Goal: Information Seeking & Learning: Check status

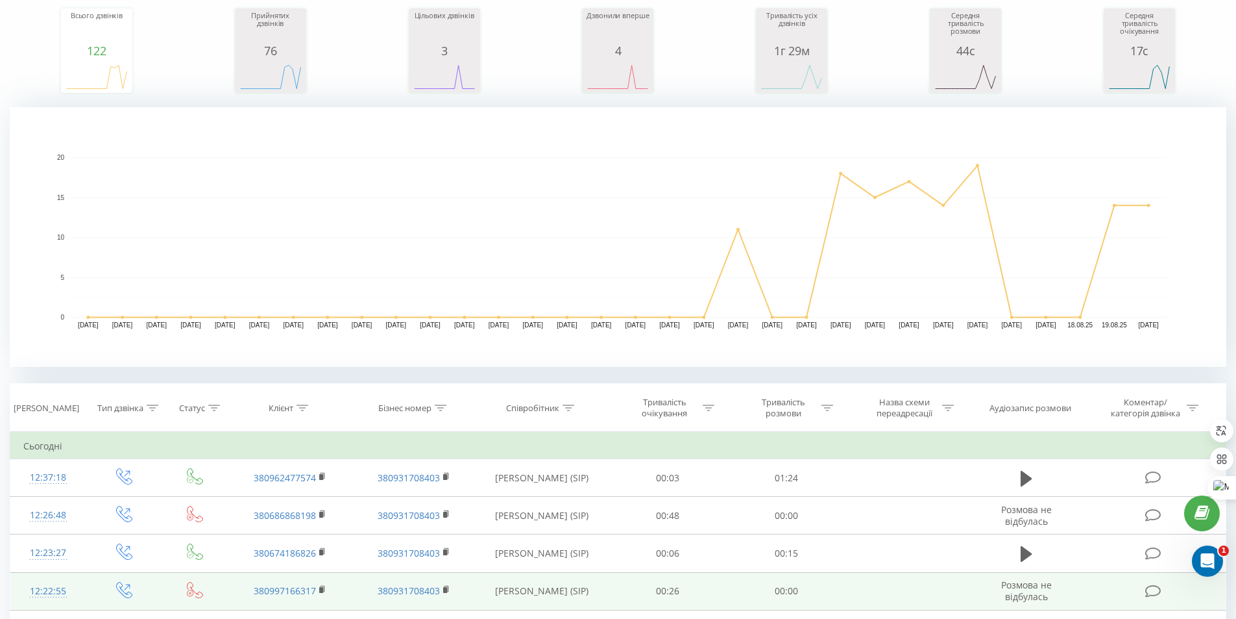
scroll to position [195, 0]
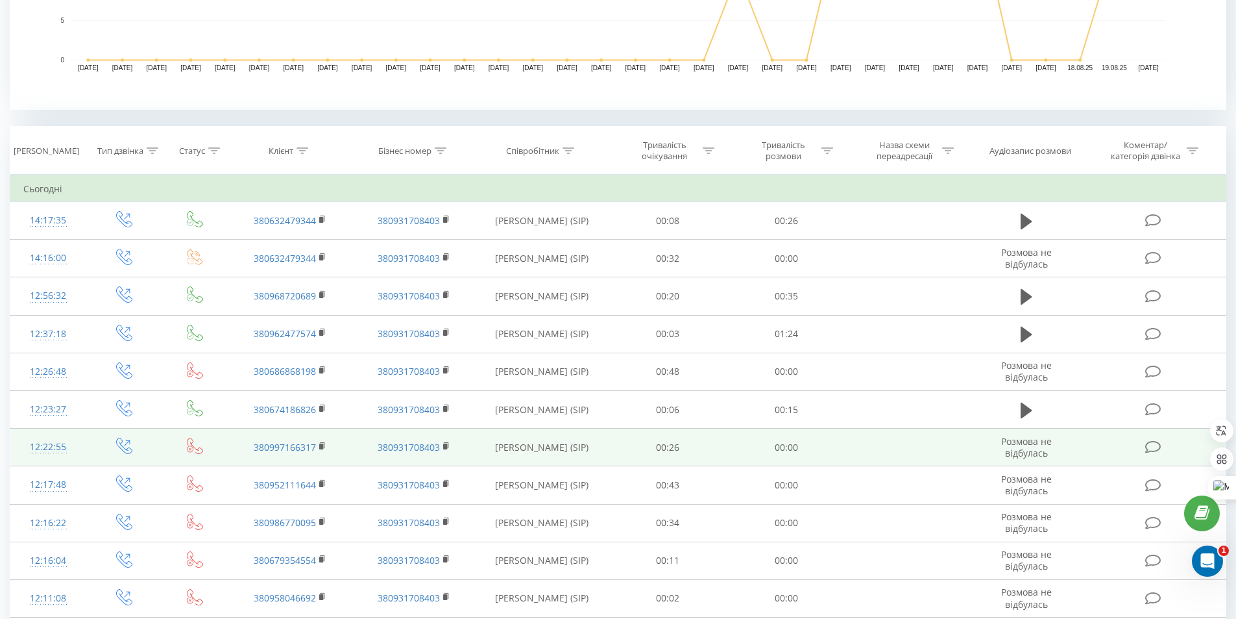
scroll to position [452, 0]
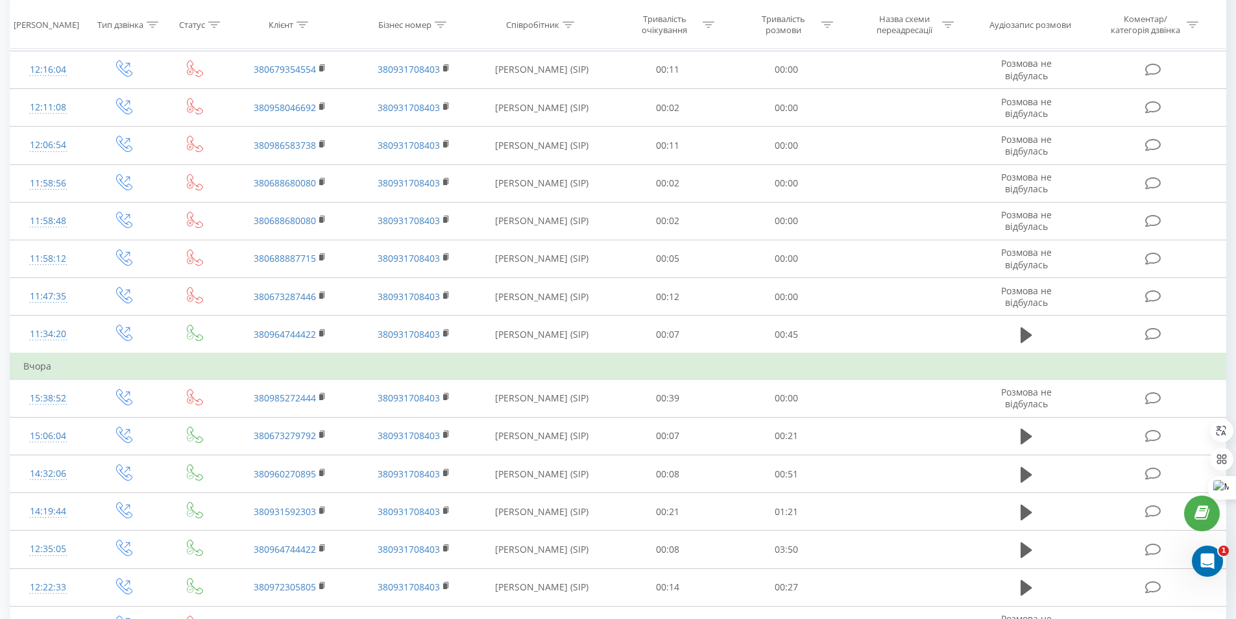
scroll to position [1036, 0]
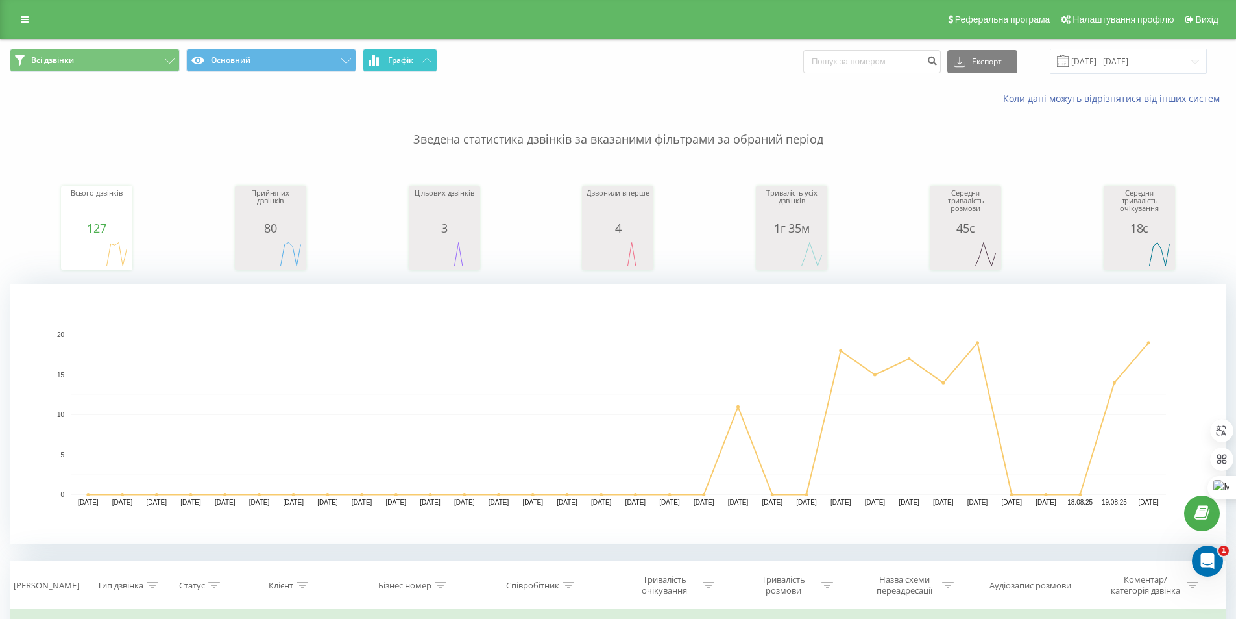
click at [419, 64] on button "Графік" at bounding box center [400, 60] width 75 height 23
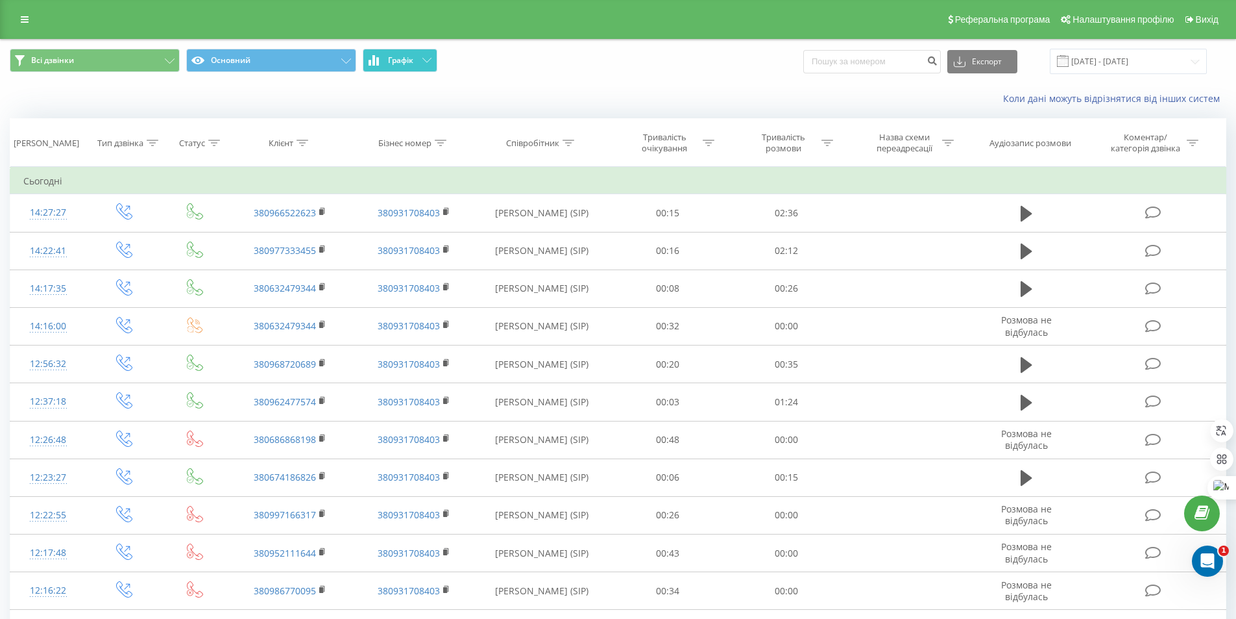
click at [419, 64] on button "Графік" at bounding box center [400, 60] width 75 height 23
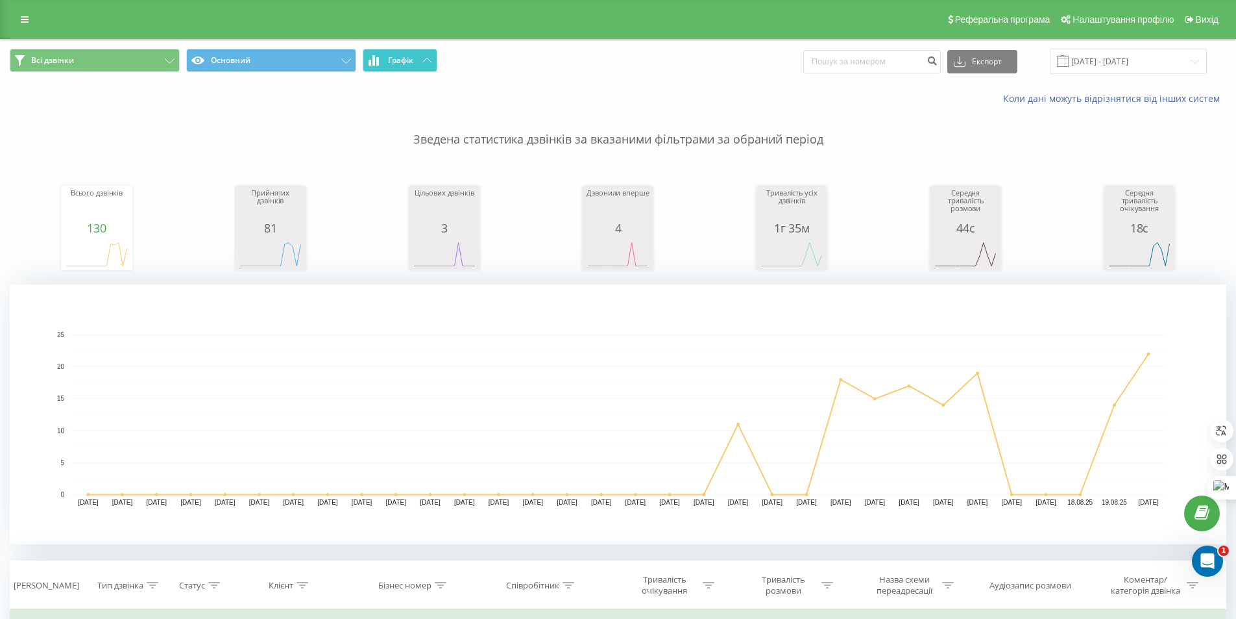
click at [419, 64] on button "Графік" at bounding box center [400, 60] width 75 height 23
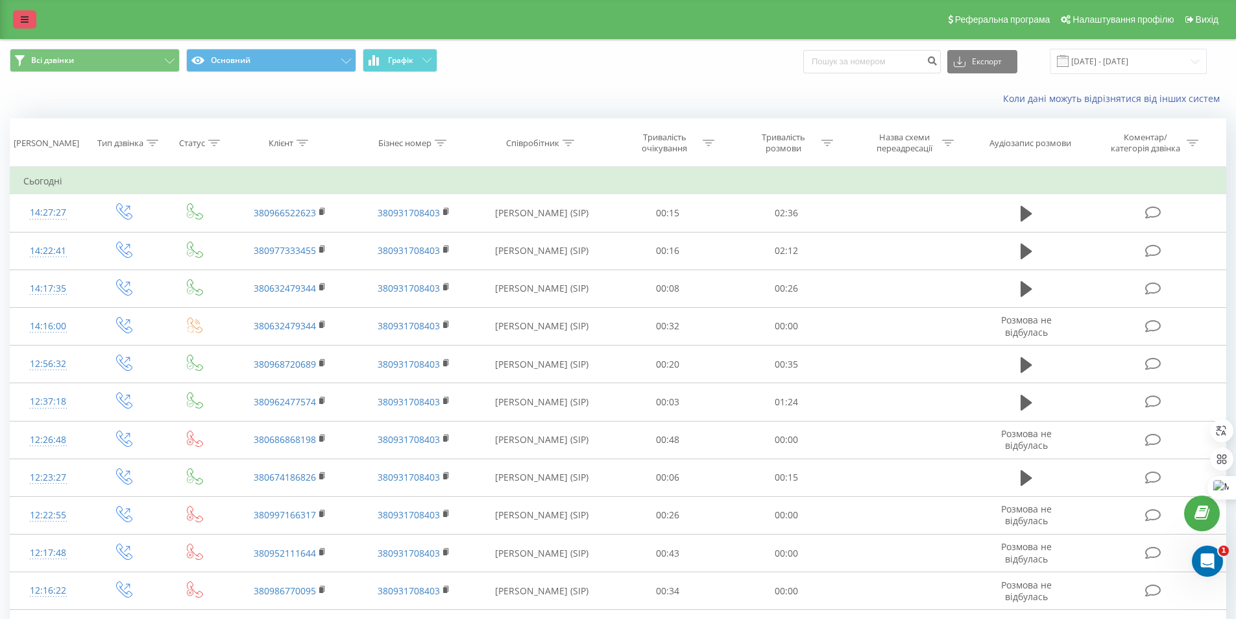
click at [15, 12] on link at bounding box center [24, 19] width 23 height 18
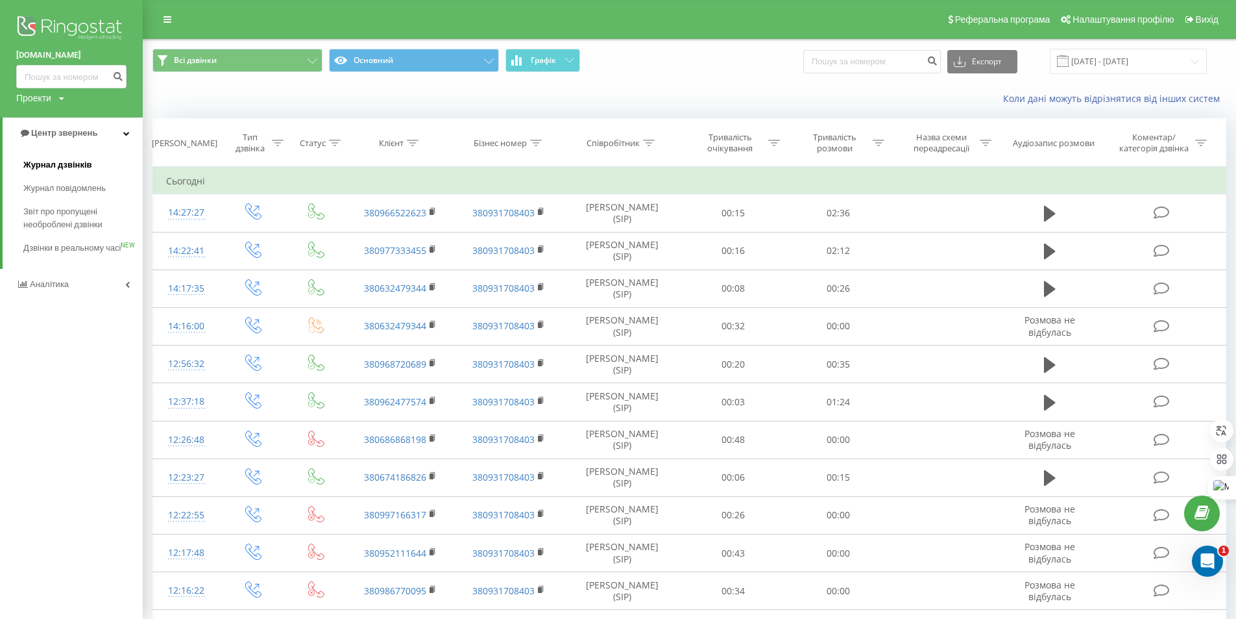
click at [69, 157] on link "Журнал дзвінків" at bounding box center [82, 164] width 119 height 23
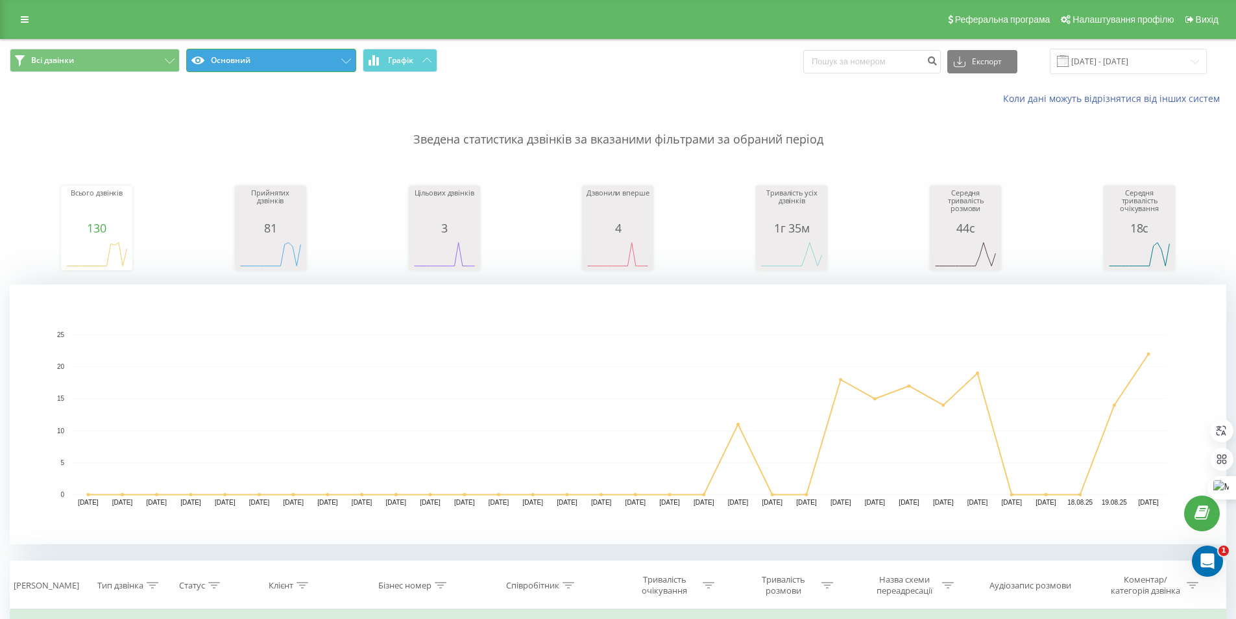
click at [345, 62] on icon at bounding box center [346, 60] width 10 height 5
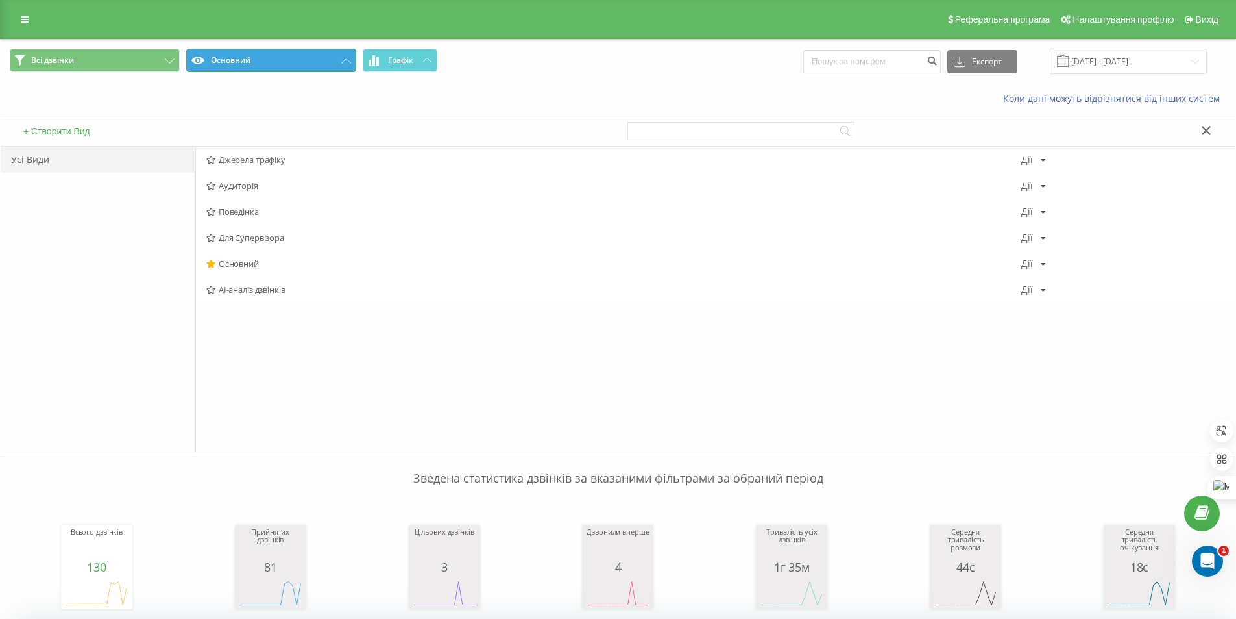
click at [345, 62] on icon at bounding box center [346, 60] width 10 height 5
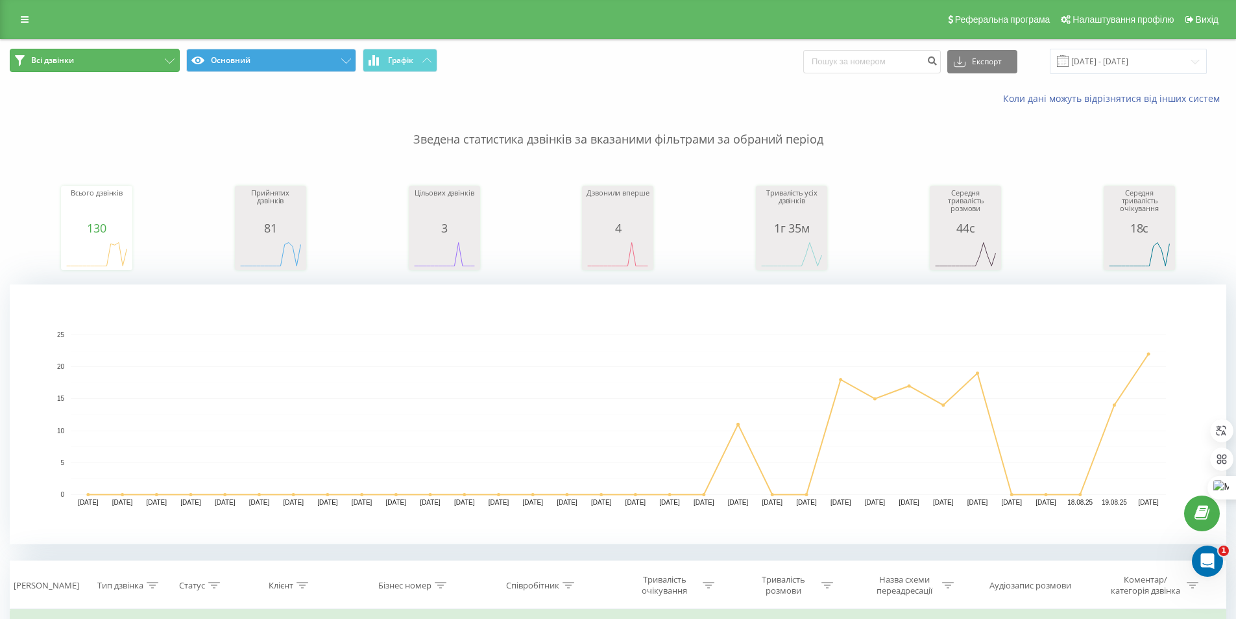
click at [123, 54] on button "Всі дзвінки" at bounding box center [95, 60] width 170 height 23
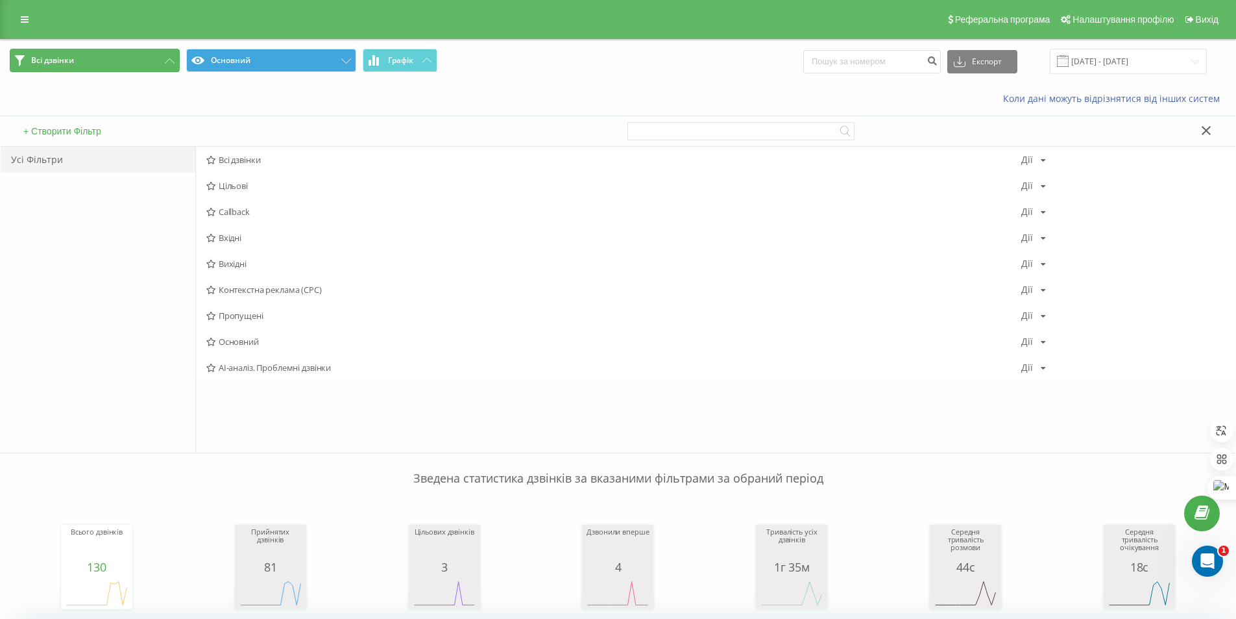
click at [127, 57] on button "Всі дзвінки" at bounding box center [95, 60] width 170 height 23
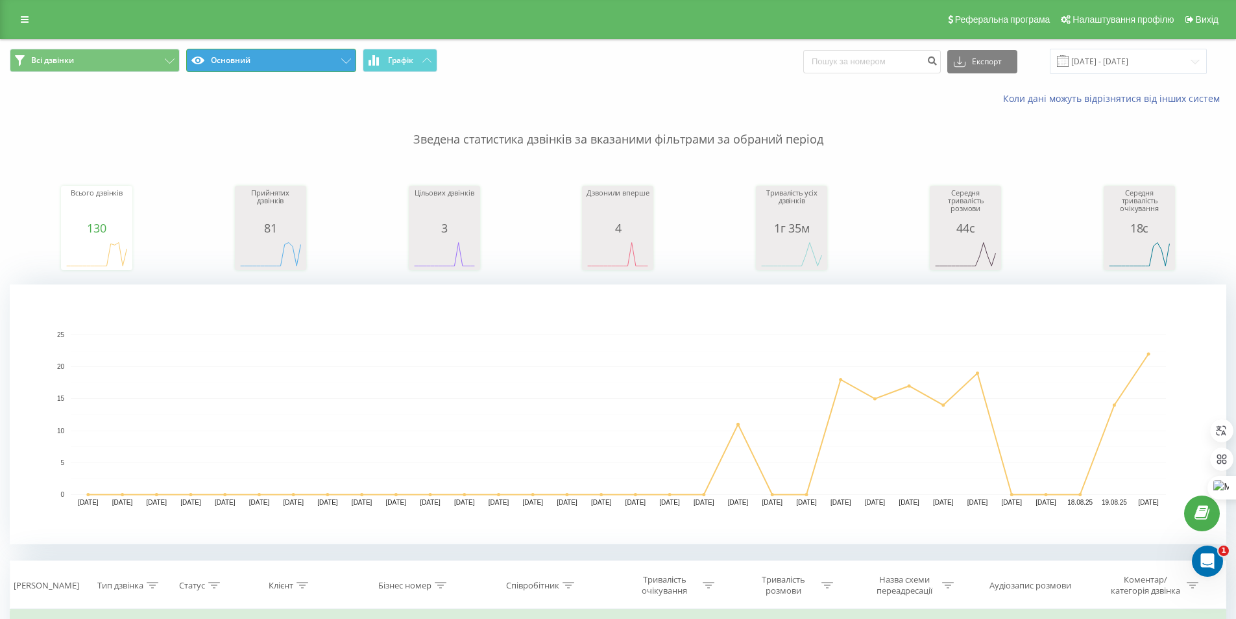
click at [347, 60] on icon at bounding box center [346, 60] width 10 height 5
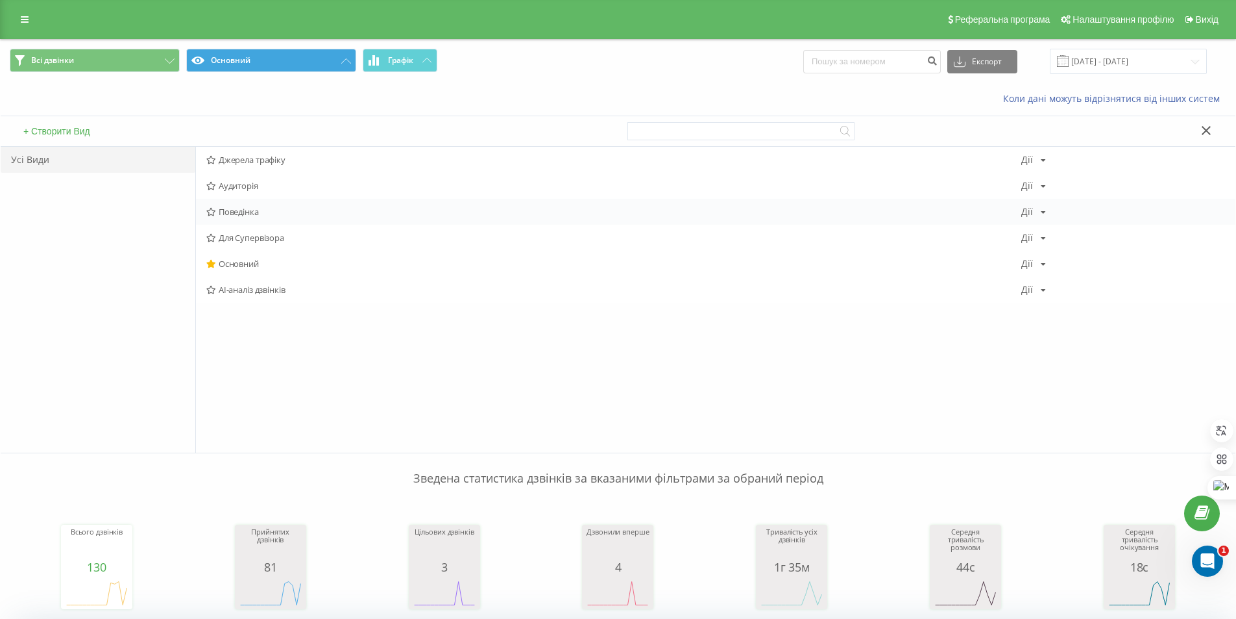
click at [249, 215] on span "Поведінка" at bounding box center [613, 211] width 815 height 9
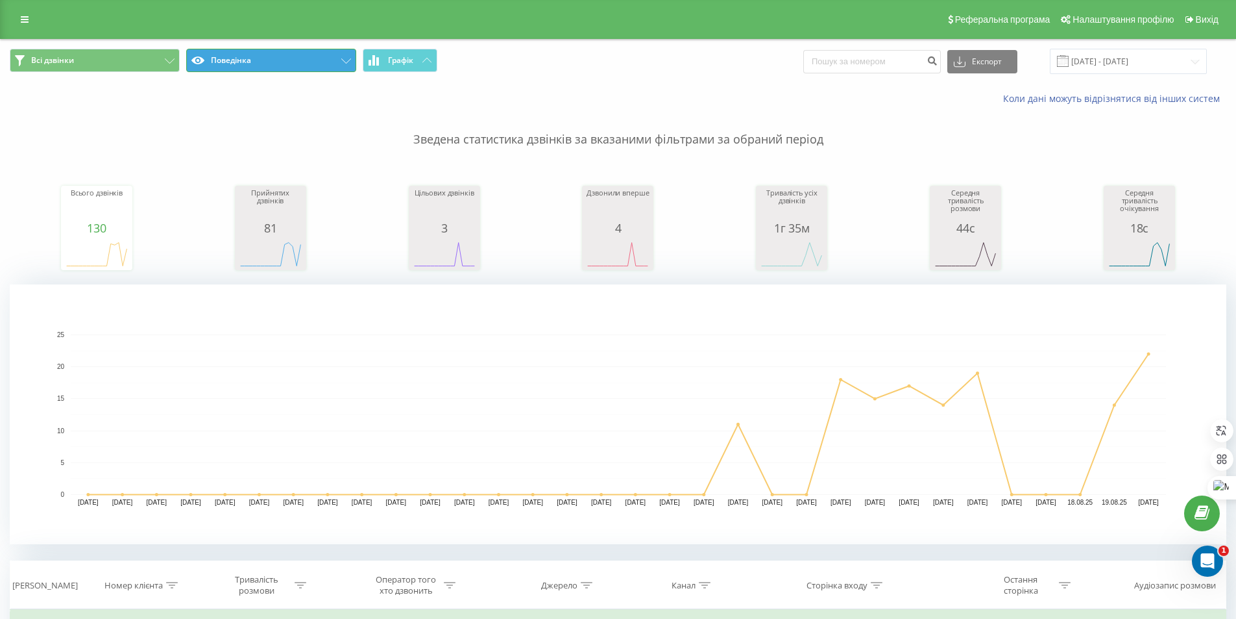
click at [237, 62] on button "Поведінка" at bounding box center [271, 60] width 170 height 23
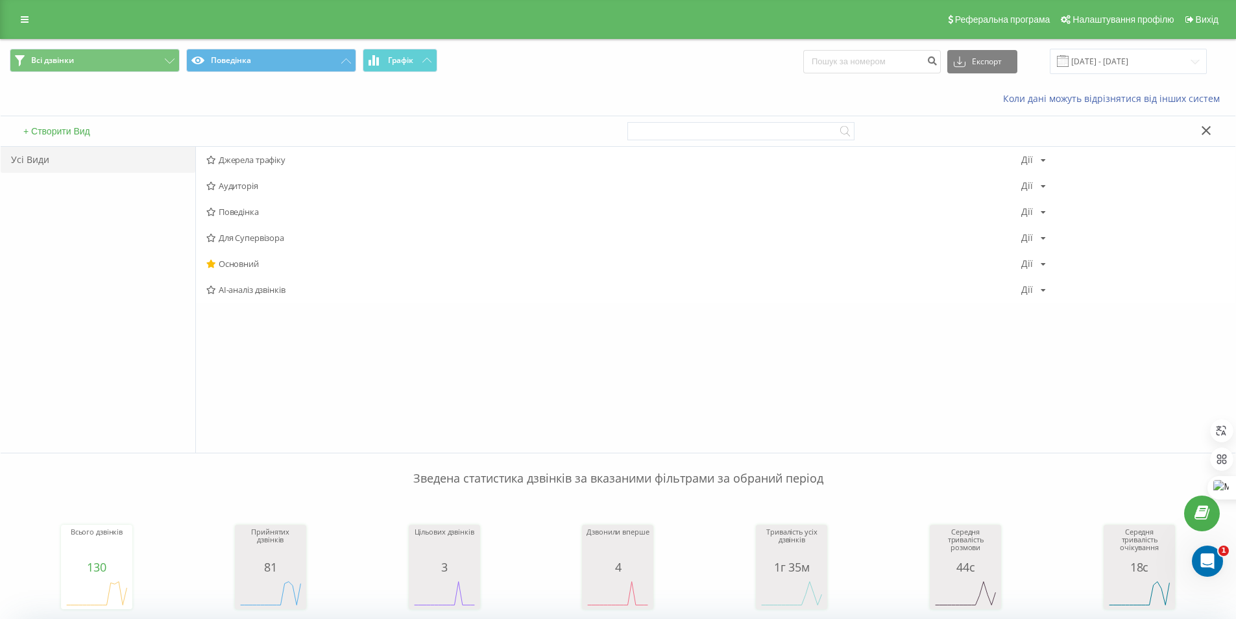
click at [91, 161] on div "Усі Види" at bounding box center [98, 160] width 195 height 26
click at [27, 23] on icon at bounding box center [25, 19] width 8 height 9
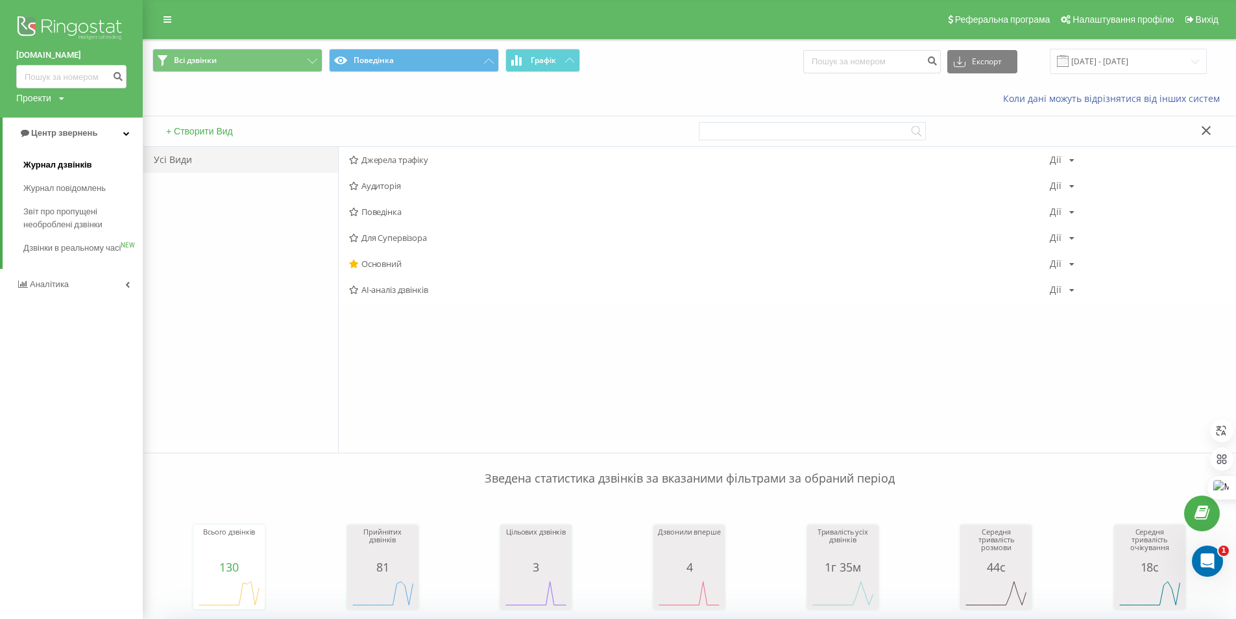
click at [63, 162] on span "Журнал дзвінків" at bounding box center [57, 164] width 69 height 13
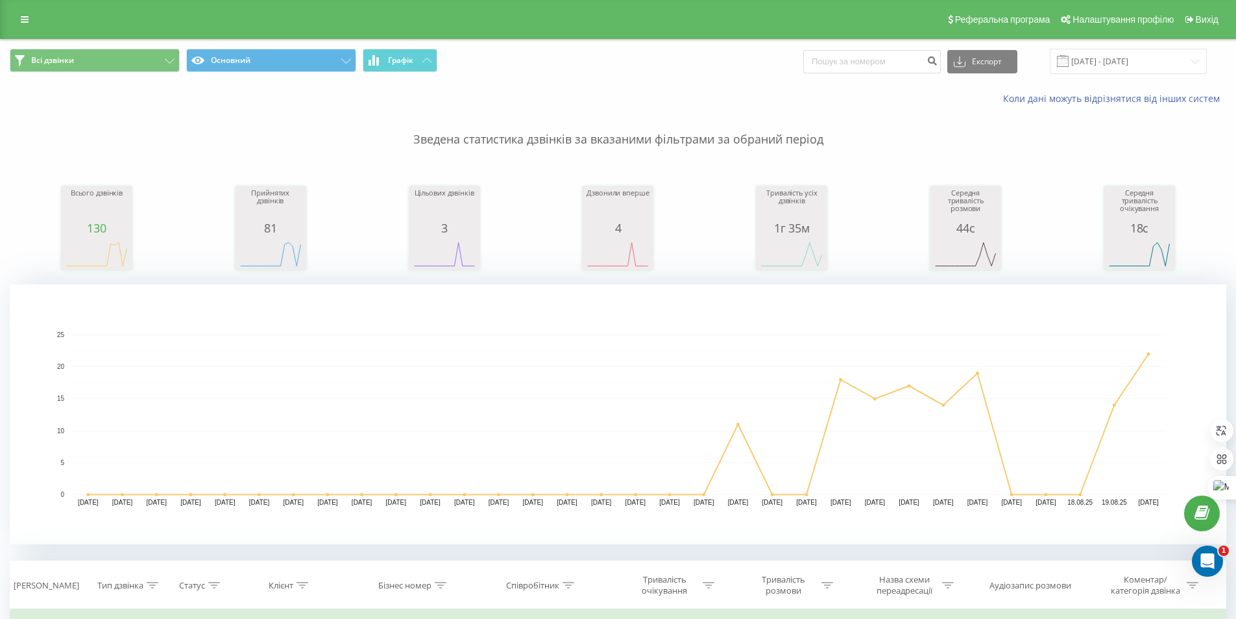
click at [108, 224] on div "130" at bounding box center [96, 227] width 65 height 13
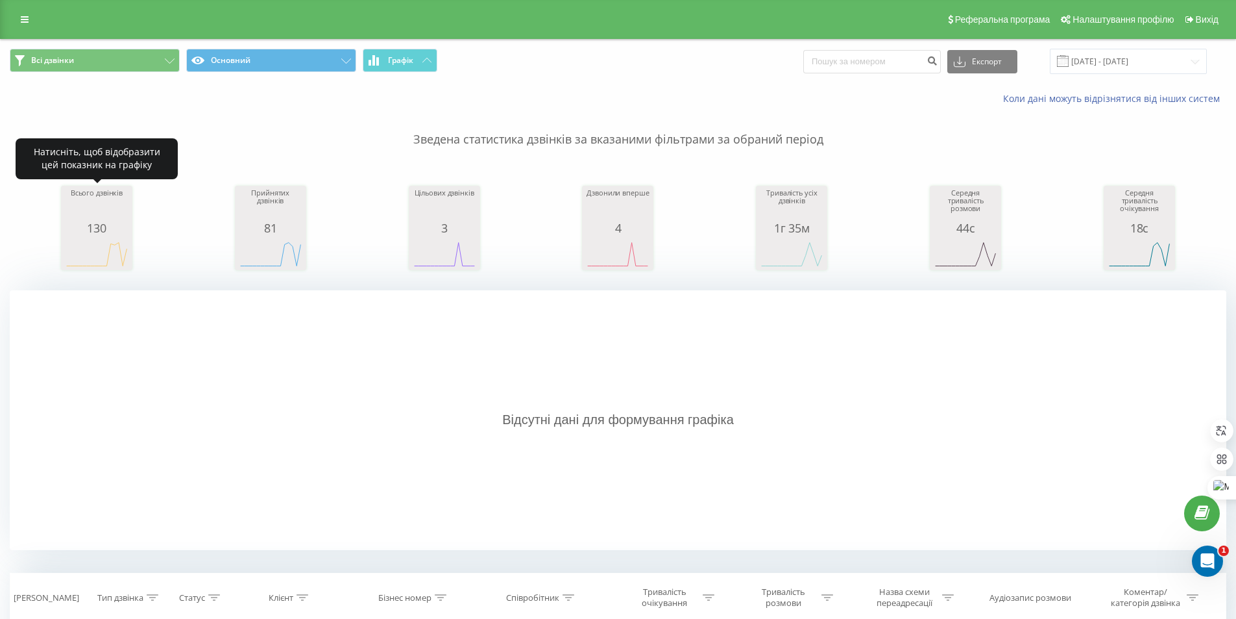
click at [108, 224] on div "130" at bounding box center [96, 227] width 65 height 13
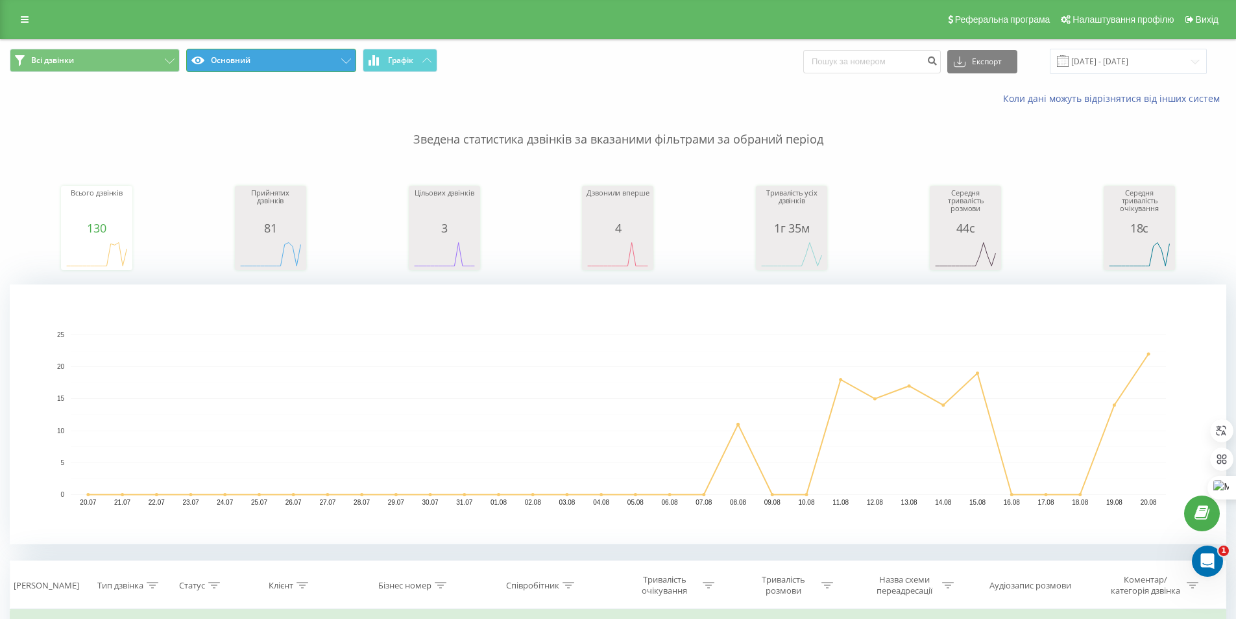
click at [343, 56] on button "Основний" at bounding box center [271, 60] width 170 height 23
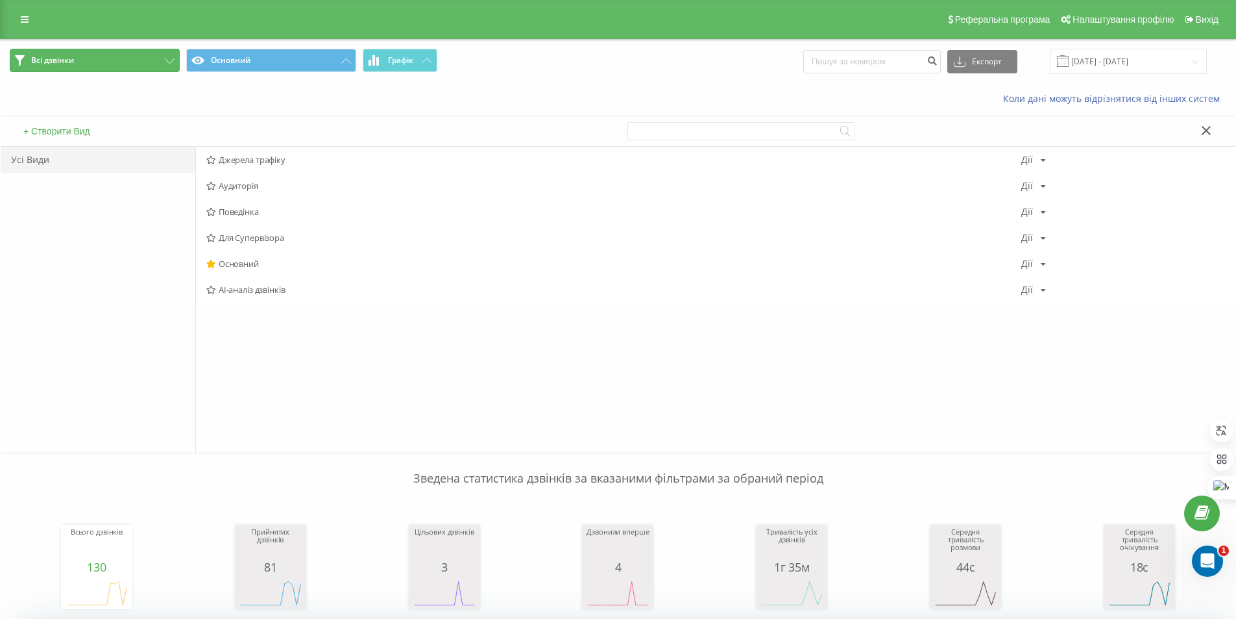
click at [162, 64] on button "Всі дзвінки" at bounding box center [95, 60] width 170 height 23
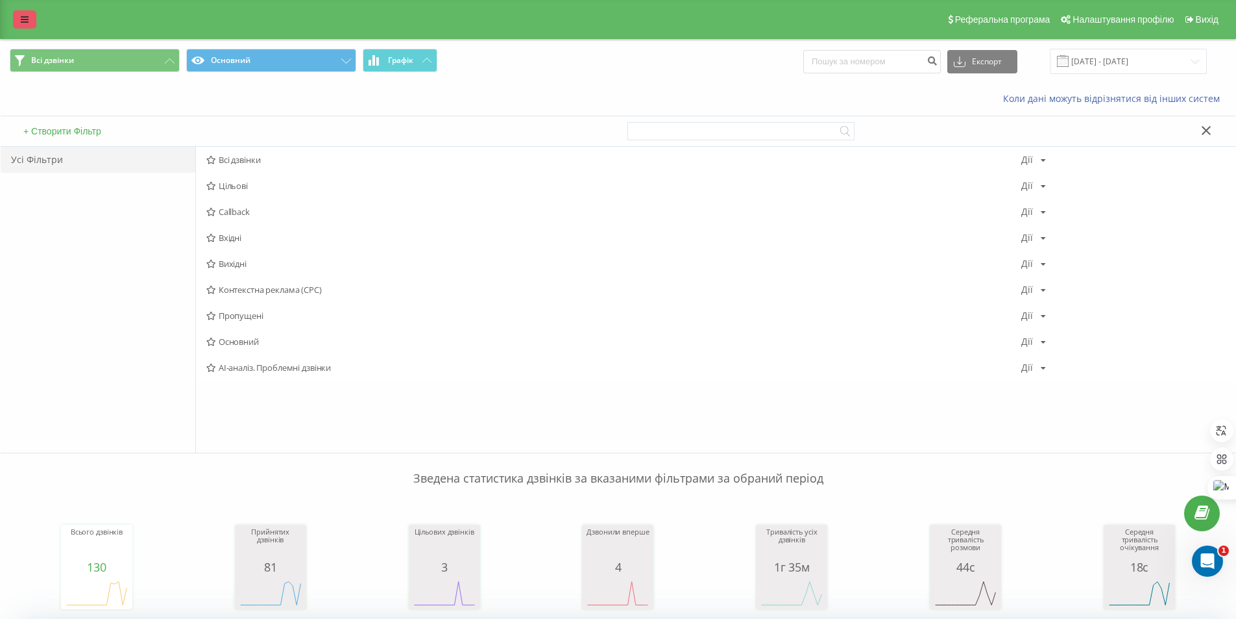
click at [34, 19] on link at bounding box center [24, 19] width 23 height 18
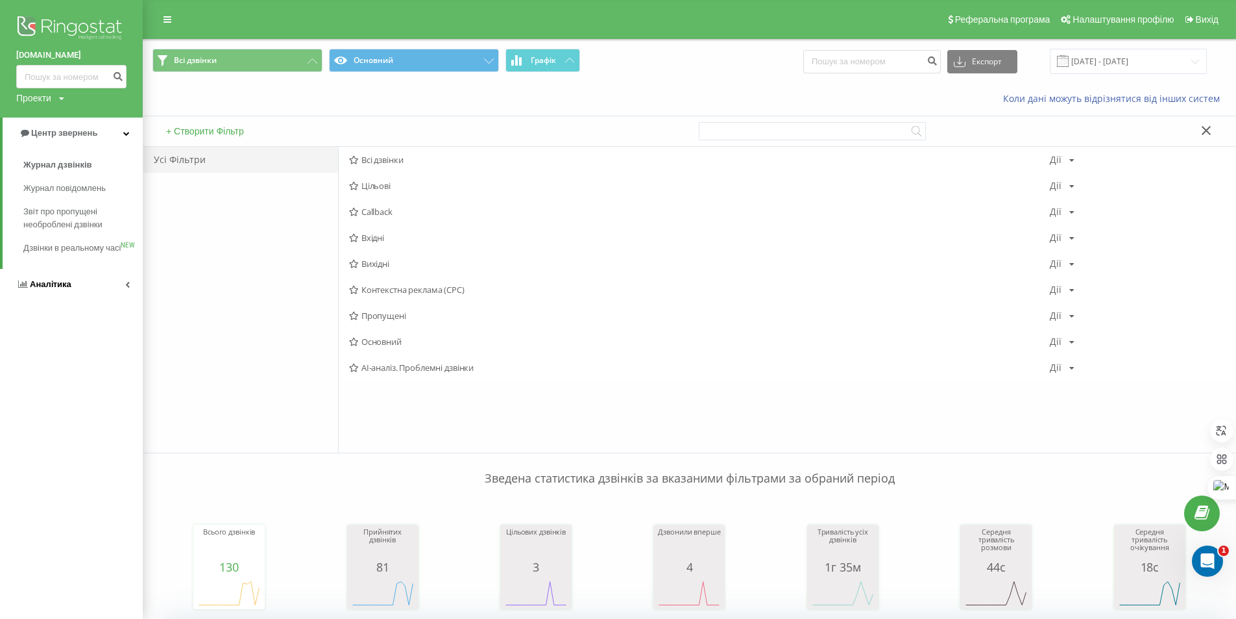
click at [92, 300] on link "Аналiтика" at bounding box center [71, 284] width 143 height 31
click at [86, 130] on span "Центр звернень" at bounding box center [62, 133] width 66 height 10
click at [46, 23] on img at bounding box center [71, 29] width 110 height 32
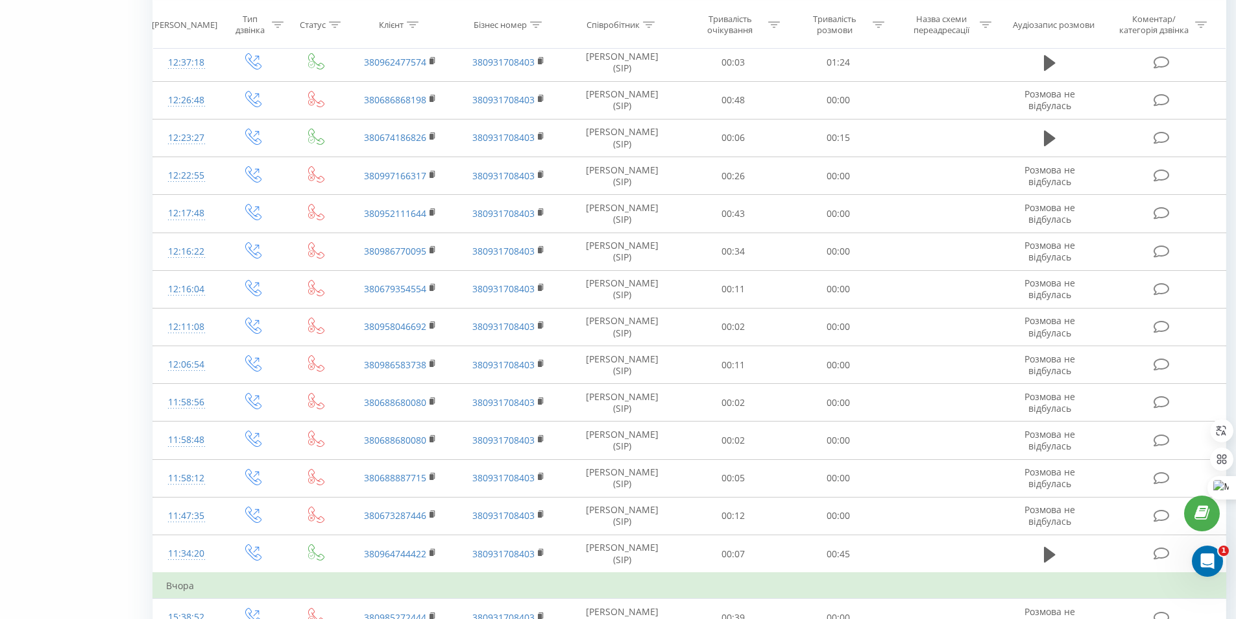
scroll to position [1256, 0]
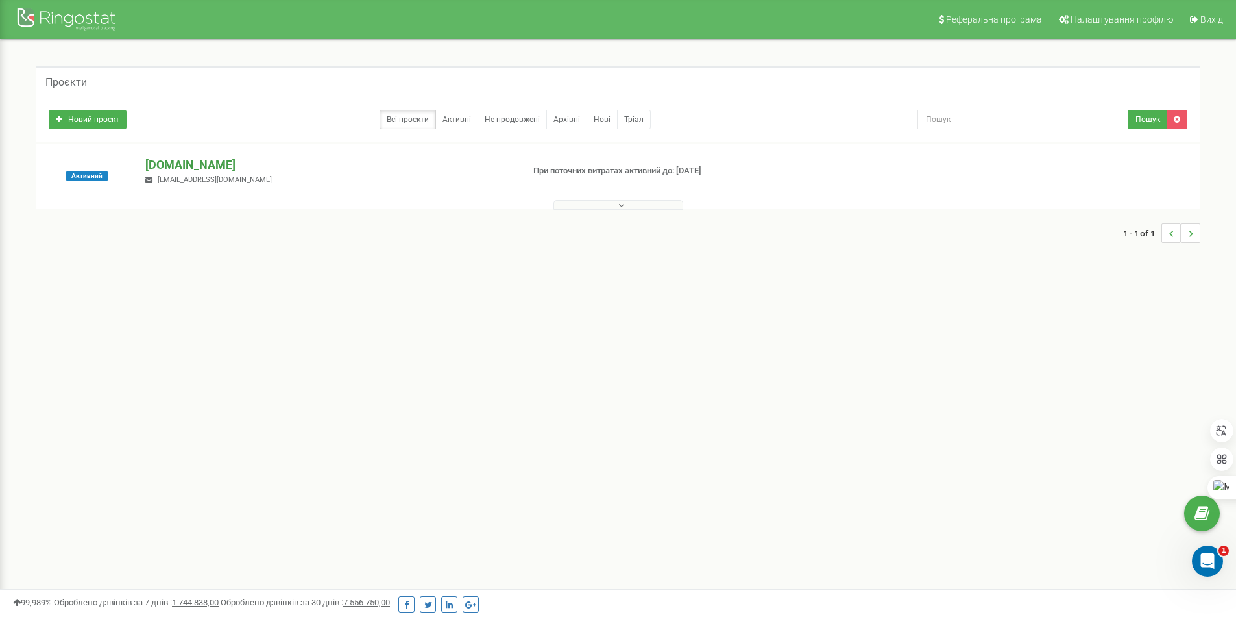
click at [181, 165] on p "[DOMAIN_NAME]" at bounding box center [328, 164] width 367 height 17
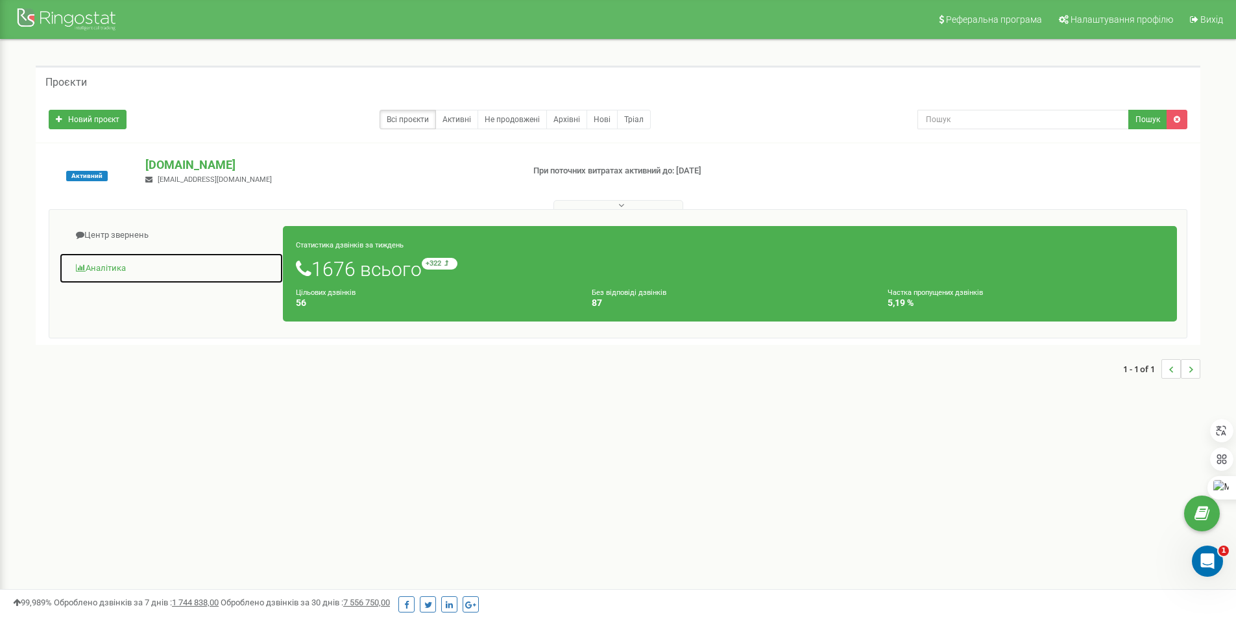
click at [121, 266] on link "Аналiтика" at bounding box center [171, 268] width 225 height 32
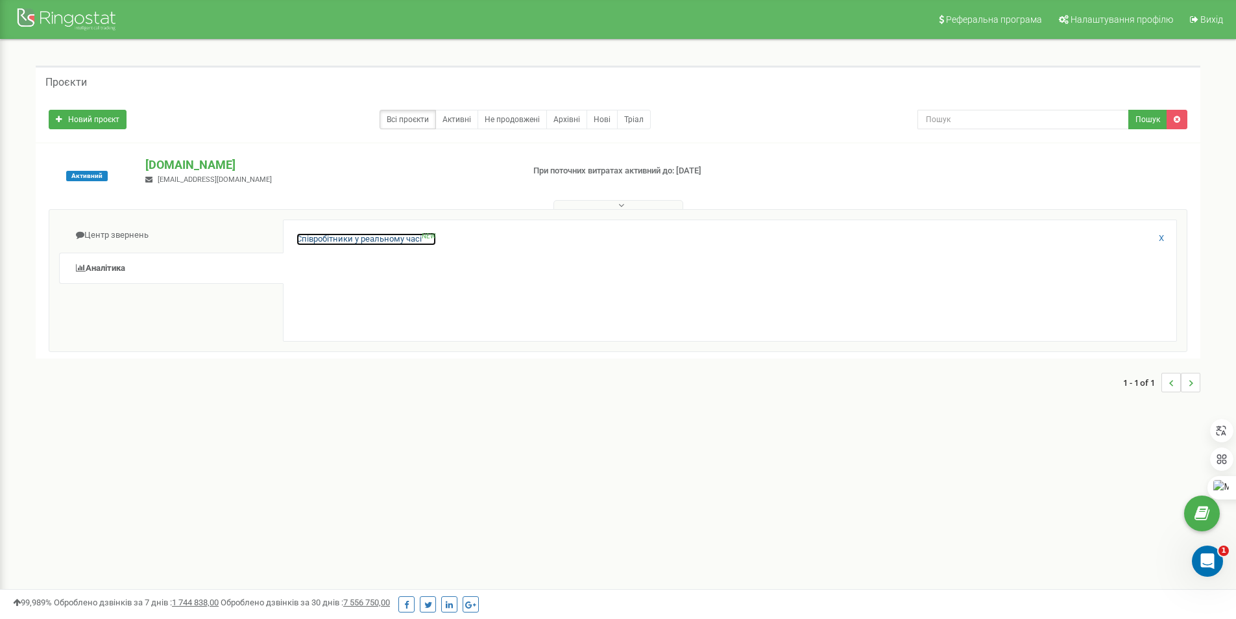
click at [299, 238] on link "Співробітники у реальному часі NEW" at bounding box center [367, 239] width 140 height 12
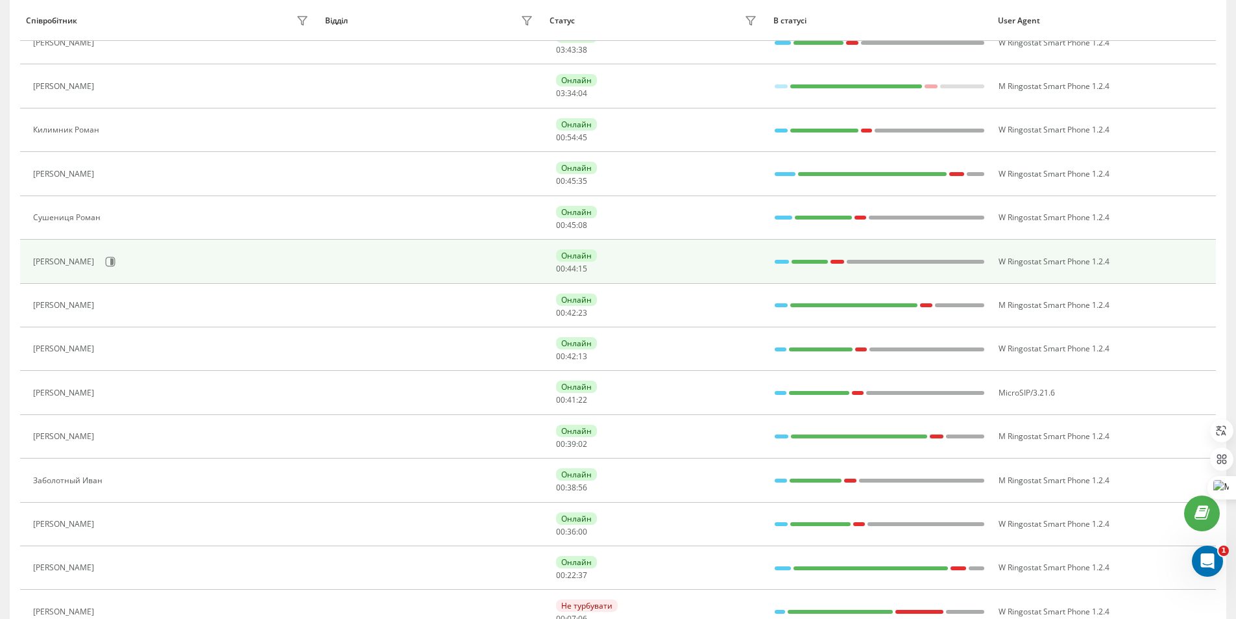
scroll to position [730, 0]
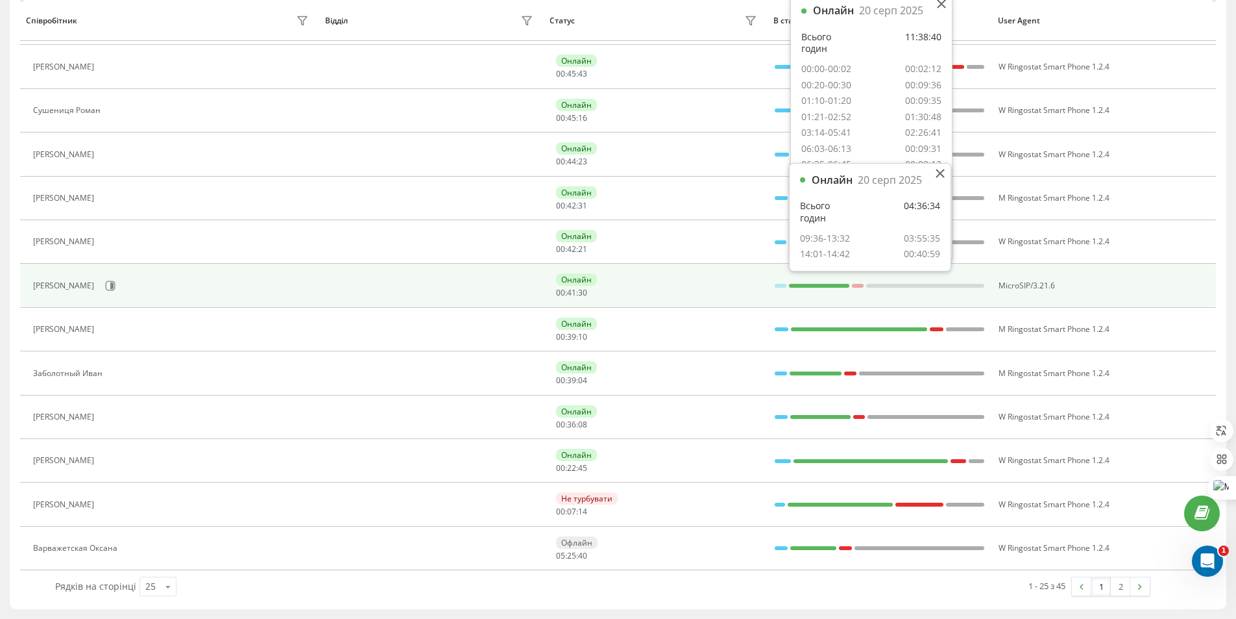
click at [848, 284] on div at bounding box center [819, 286] width 60 height 4
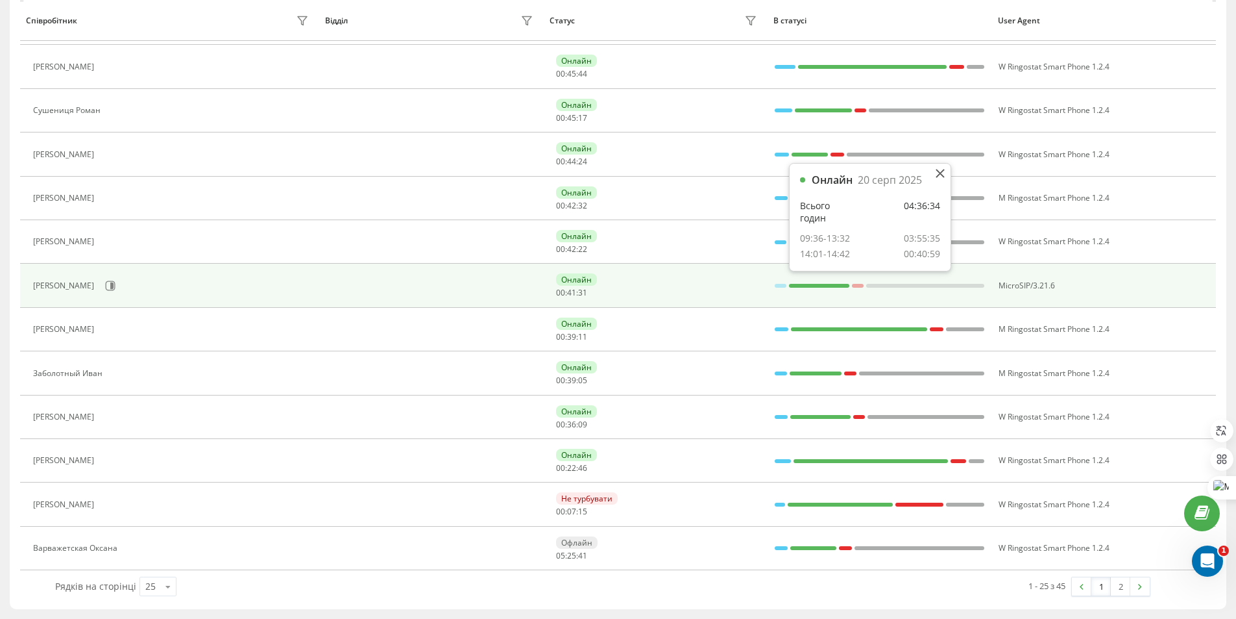
click at [847, 284] on div at bounding box center [819, 286] width 60 height 4
click at [856, 282] on div at bounding box center [858, 285] width 12 height 17
click at [887, 285] on div at bounding box center [925, 286] width 118 height 4
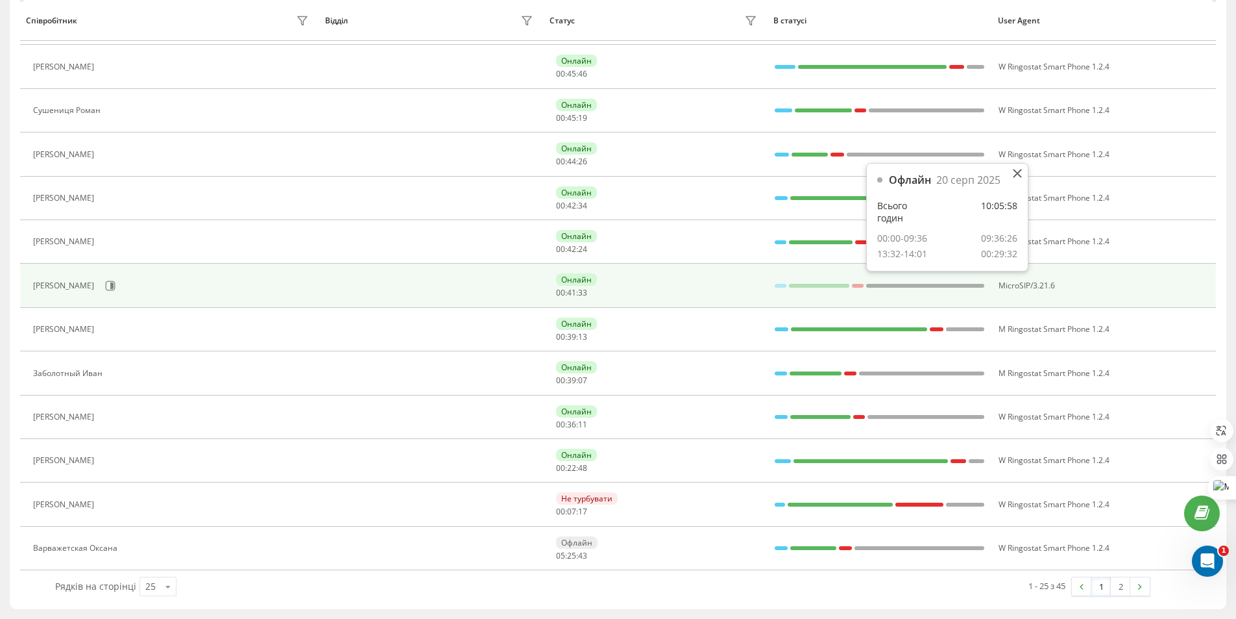
click at [832, 283] on div at bounding box center [819, 285] width 60 height 17
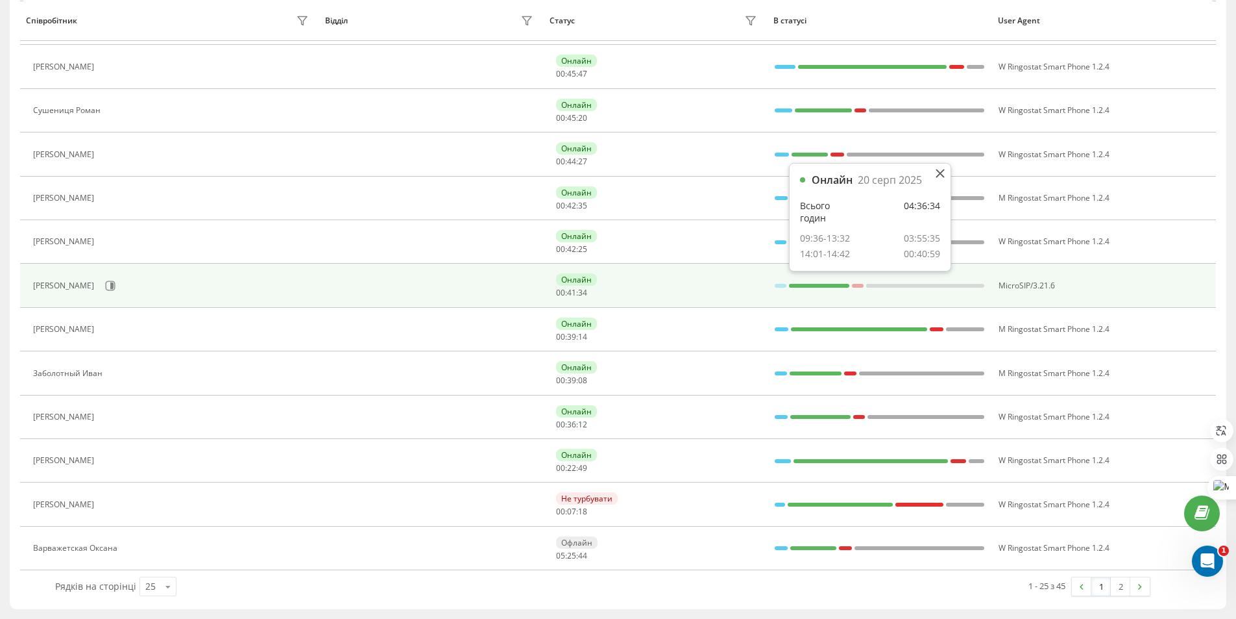
click at [787, 282] on div at bounding box center [880, 285] width 210 height 17
click at [779, 287] on div at bounding box center [781, 286] width 12 height 4
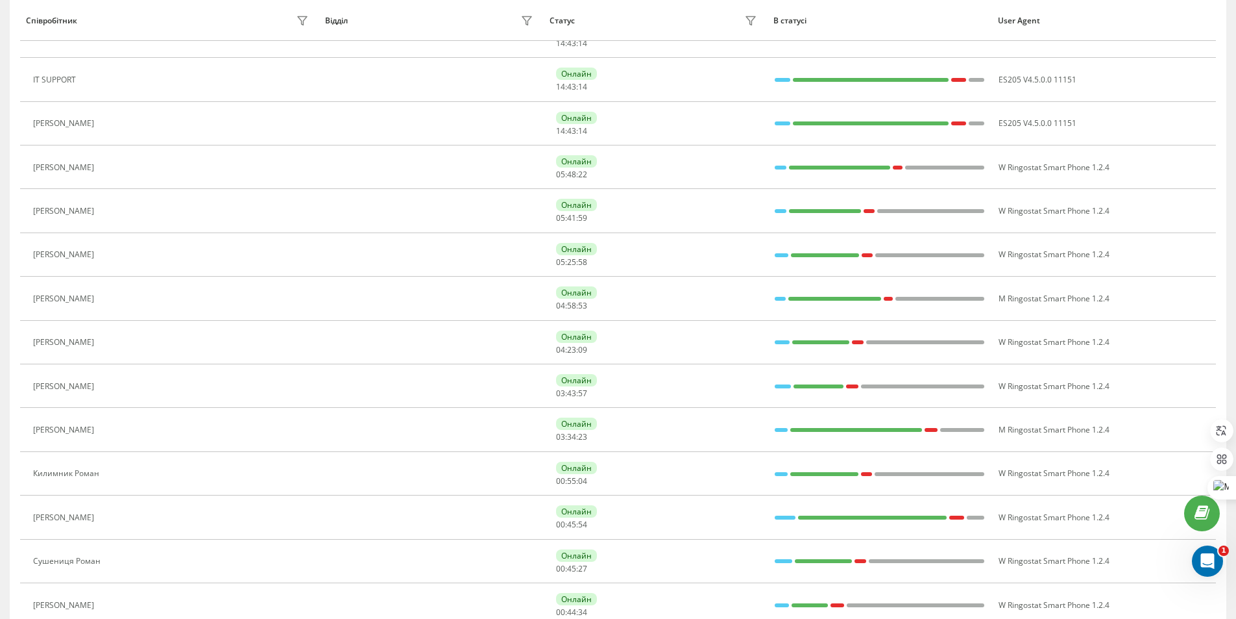
scroll to position [276, 0]
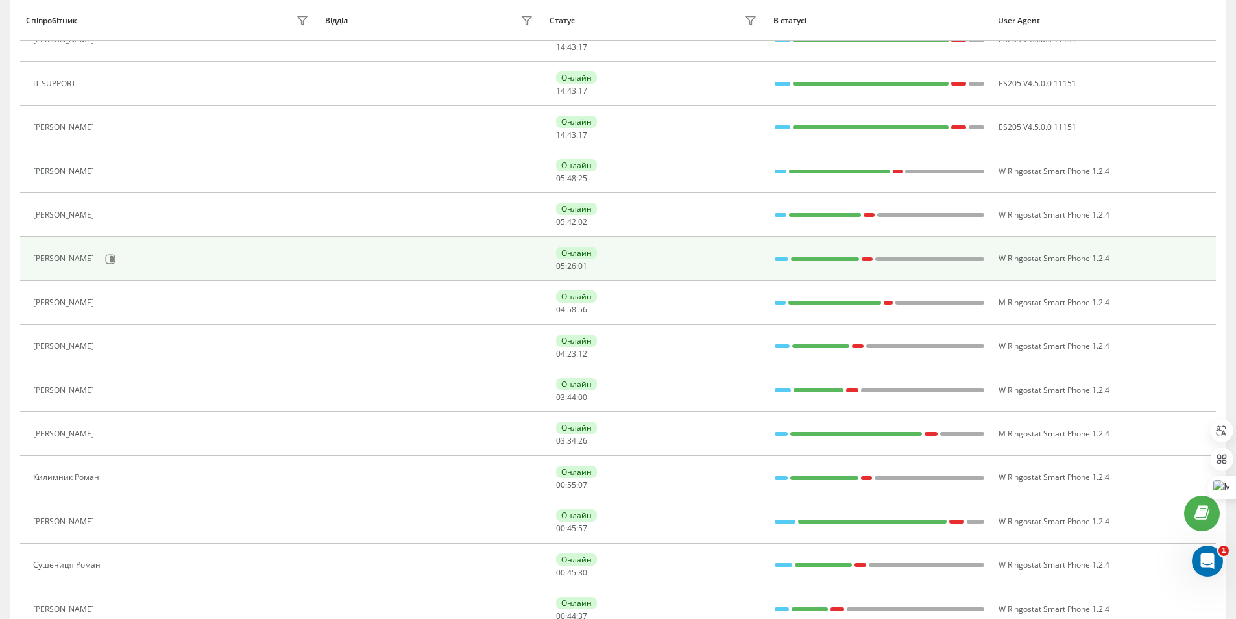
click at [782, 260] on div at bounding box center [782, 259] width 14 height 4
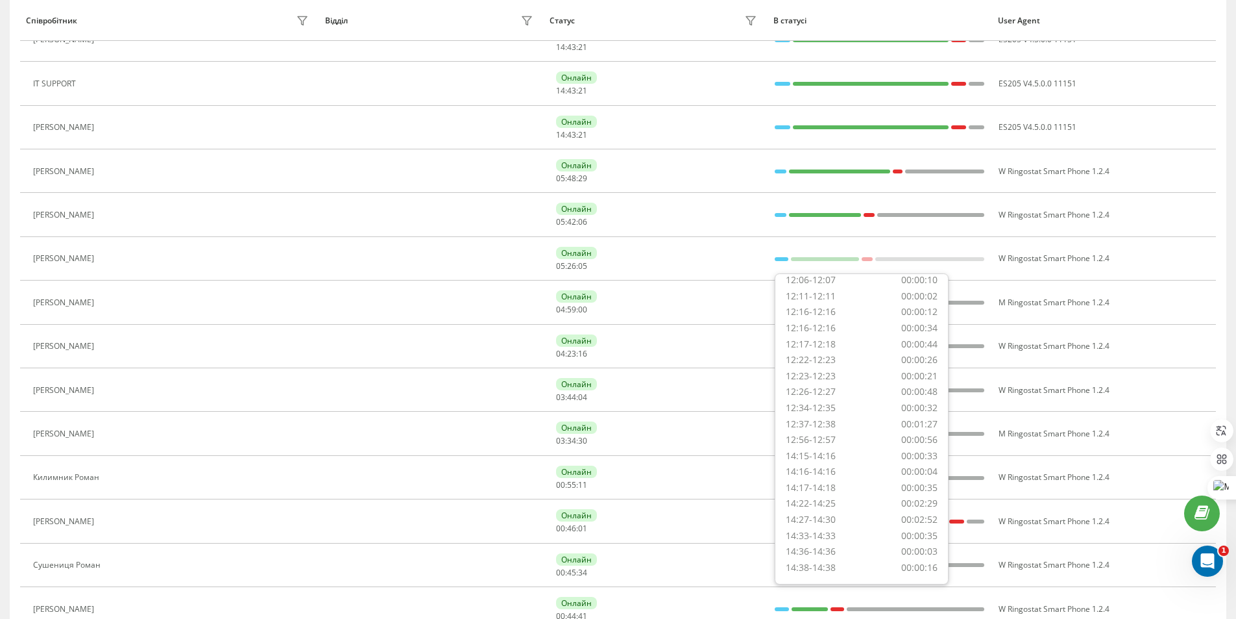
scroll to position [0, 0]
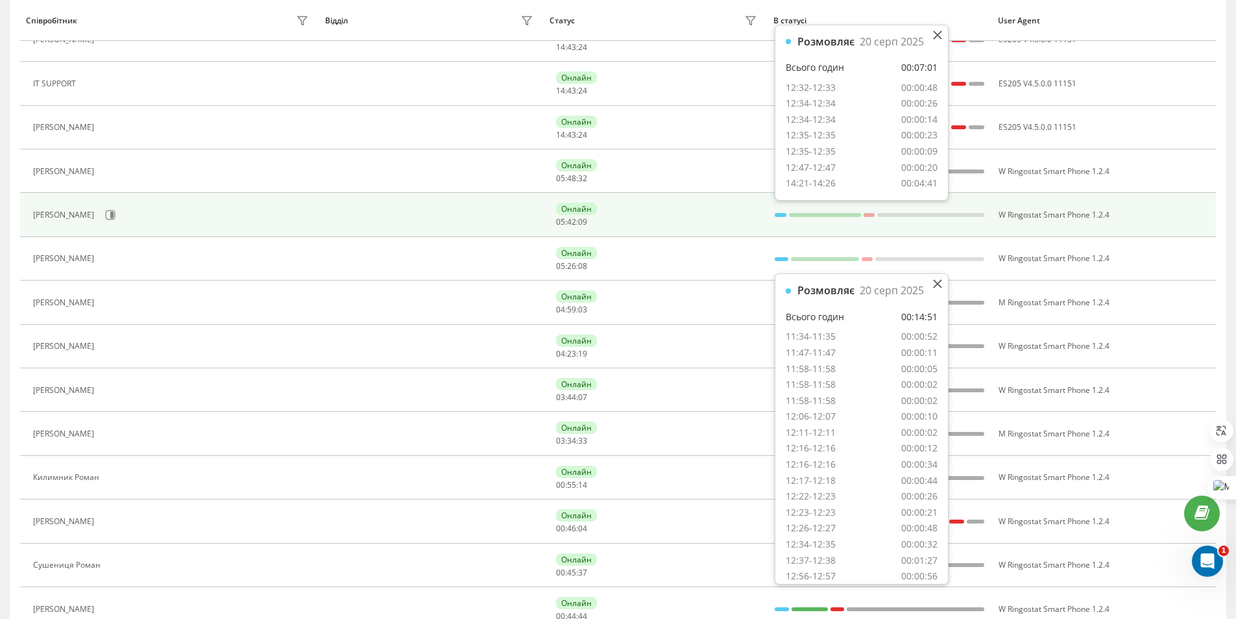
click at [776, 215] on div at bounding box center [781, 215] width 12 height 4
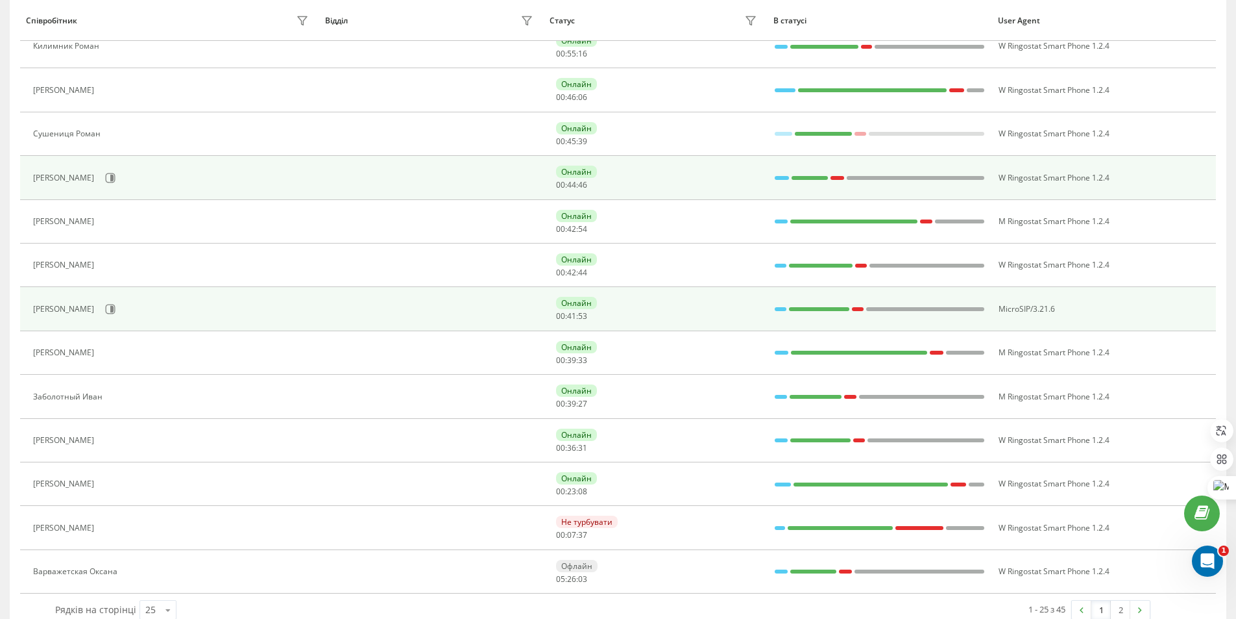
scroll to position [730, 0]
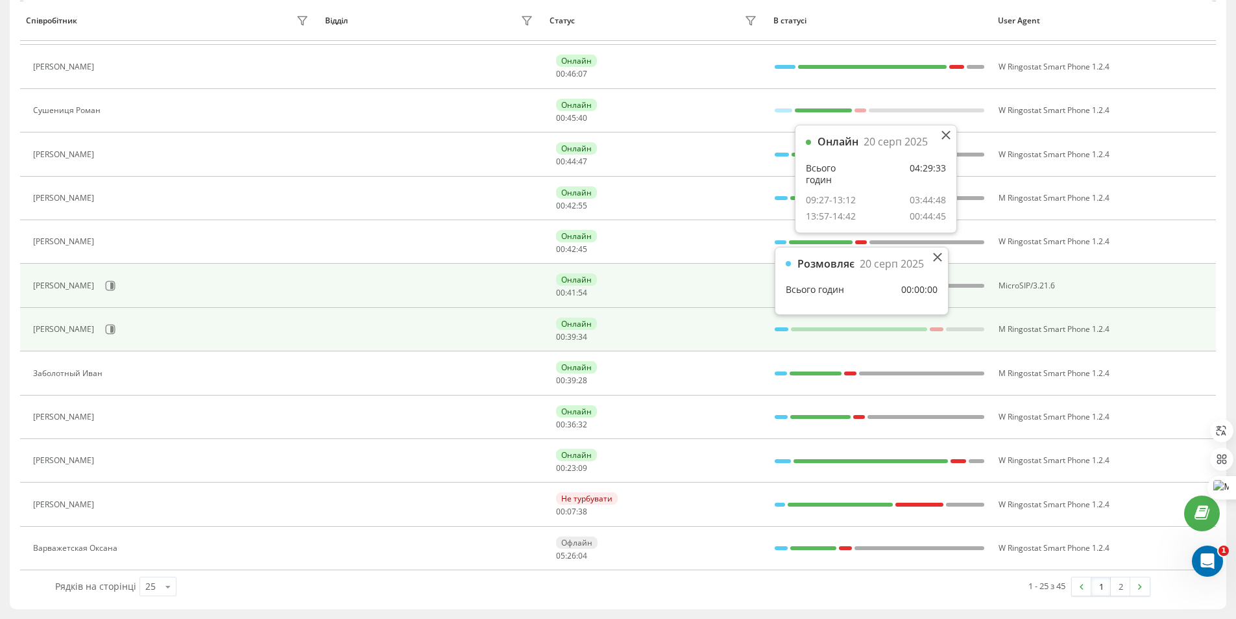
click at [781, 333] on div at bounding box center [782, 329] width 14 height 17
click at [782, 327] on div at bounding box center [782, 329] width 14 height 4
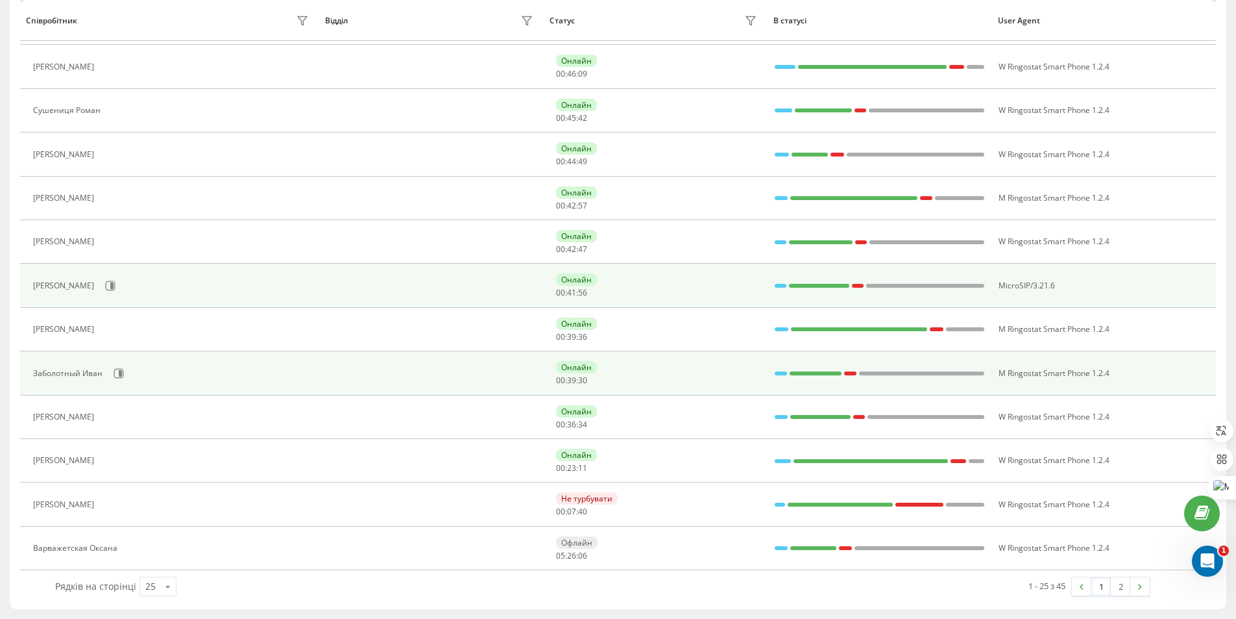
click at [788, 371] on div at bounding box center [880, 373] width 210 height 17
click at [783, 374] on div at bounding box center [781, 373] width 12 height 4
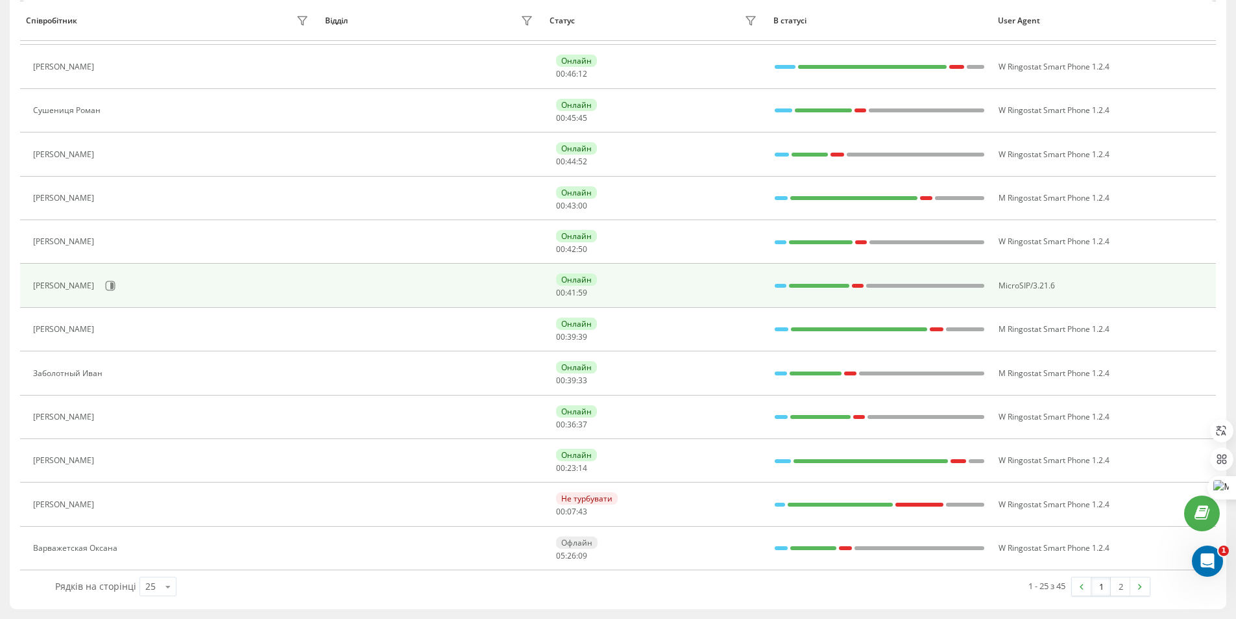
click at [683, 300] on td "Онлайн 00 : 41 : 59" at bounding box center [655, 284] width 225 height 43
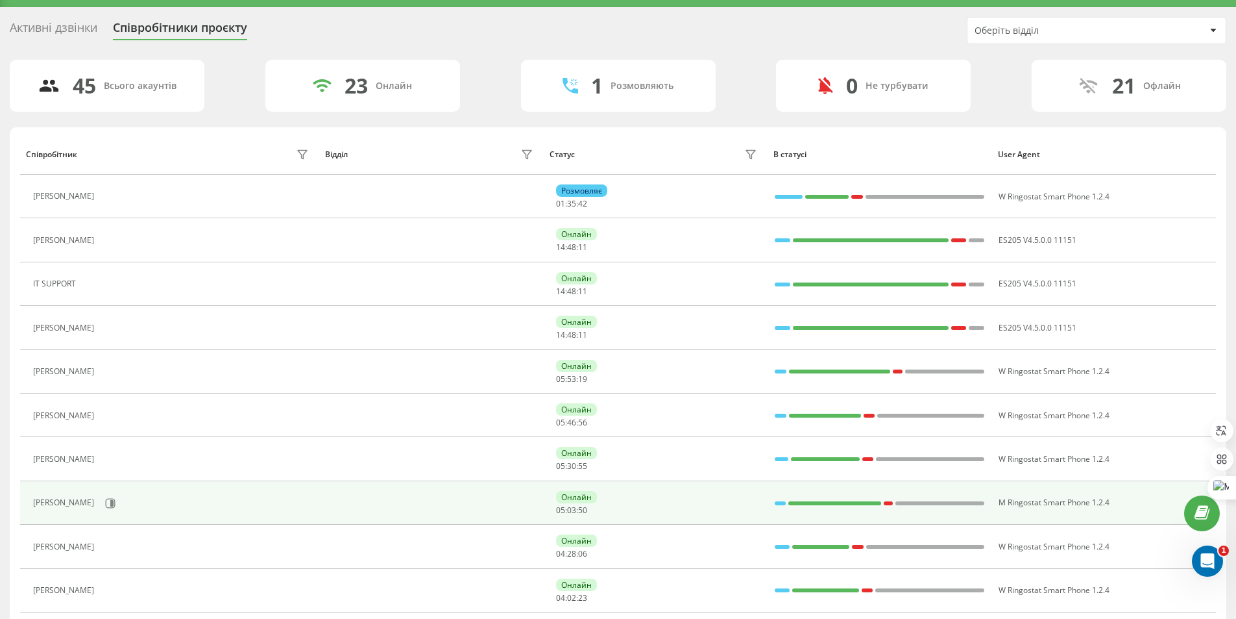
scroll to position [0, 0]
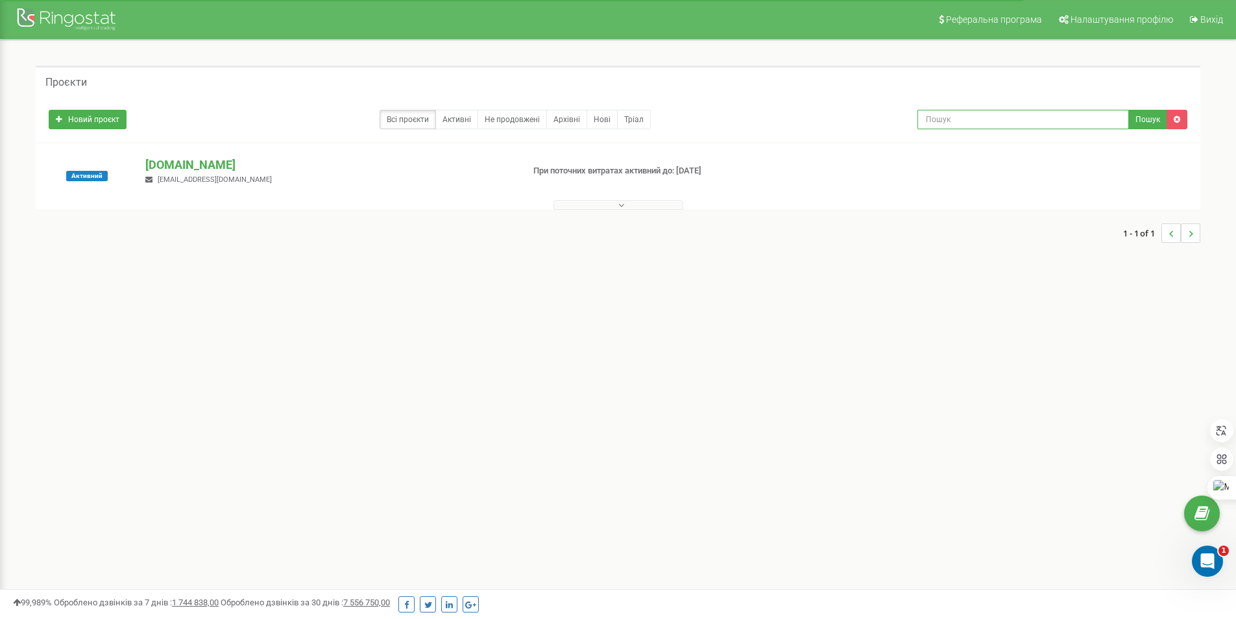
click at [959, 114] on input "text" at bounding box center [1024, 119] width 212 height 19
paste input "[PHONE_NUMBER]"
type input "0985272444"
click at [1131, 120] on div "Очистити" at bounding box center [1139, 119] width 45 height 15
click at [1139, 119] on button "Пошук" at bounding box center [1148, 119] width 39 height 19
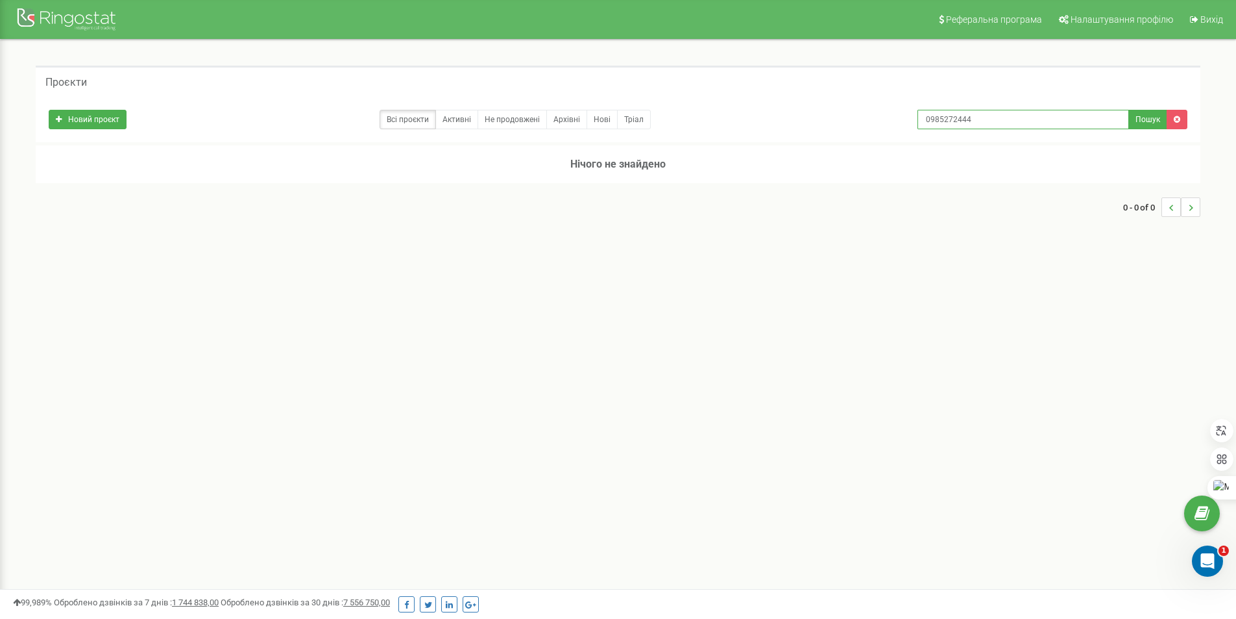
drag, startPoint x: 1006, startPoint y: 124, endPoint x: 774, endPoint y: 104, distance: 232.5
click at [781, 105] on div "Новий проєкт Всі проєкти Активні Не продовжені Архівні [GEOGRAPHIC_DATA] 098527…" at bounding box center [618, 116] width 1158 height 26
paste input "[PHONE_NUMBER]"
type input "[PHONE_NUMBER]"
click at [1149, 120] on div "Очистити" at bounding box center [1139, 119] width 45 height 15
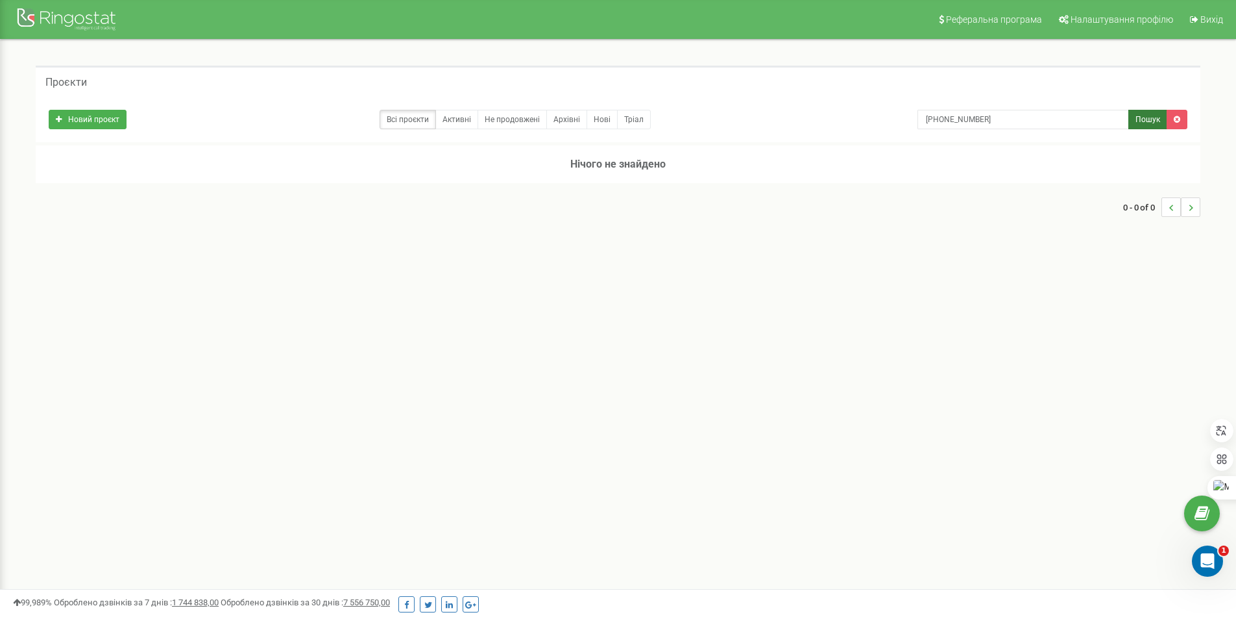
click at [1137, 122] on button "Пошук" at bounding box center [1148, 119] width 39 height 19
click at [82, 12] on div at bounding box center [68, 20] width 104 height 31
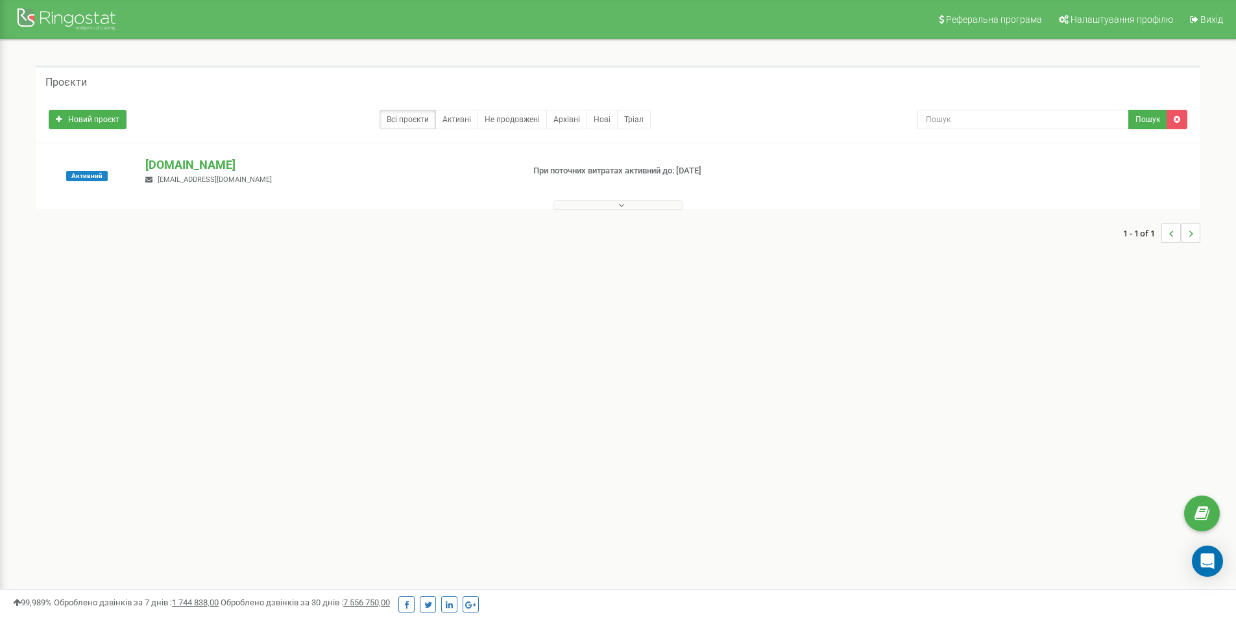
click at [130, 175] on div "Активний" at bounding box center [87, 175] width 97 height 39
click at [175, 155] on div "Активний [DOMAIN_NAME] [EMAIL_ADDRESS][DOMAIN_NAME] При поточних витратах актив…" at bounding box center [618, 176] width 1165 height 66
click at [176, 158] on p "[DOMAIN_NAME]" at bounding box center [328, 164] width 367 height 17
click at [97, 175] on span "Активний" at bounding box center [87, 176] width 42 height 10
click at [315, 223] on div at bounding box center [618, 229] width 1139 height 40
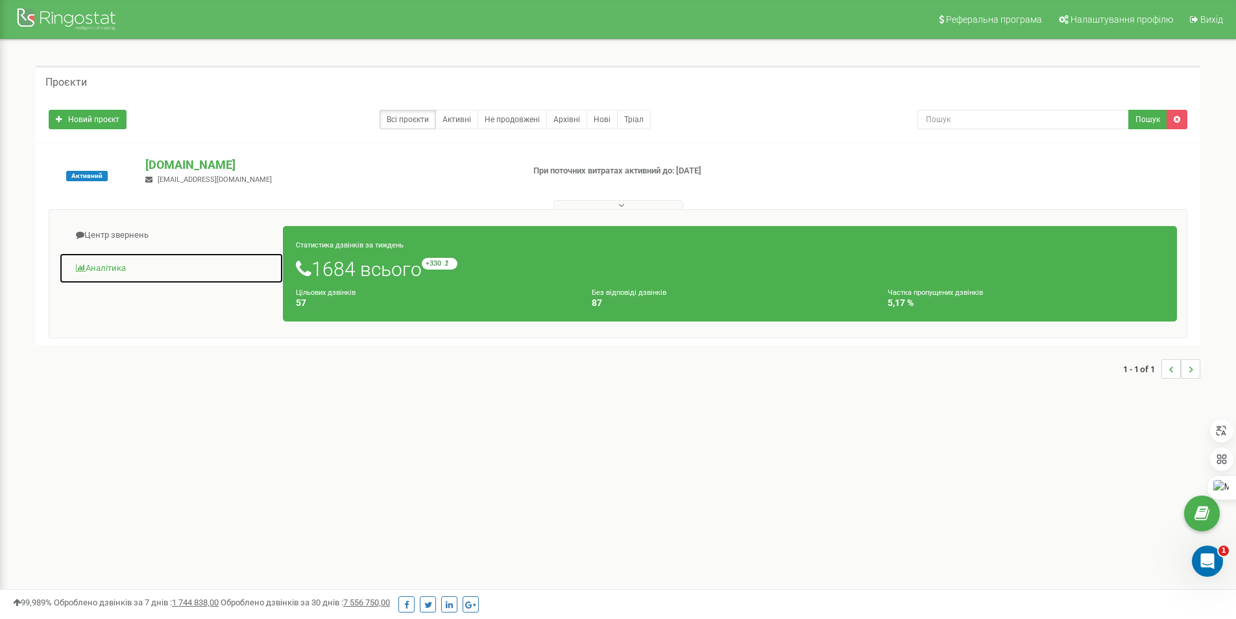
click at [112, 268] on link "Аналiтика" at bounding box center [171, 268] width 225 height 32
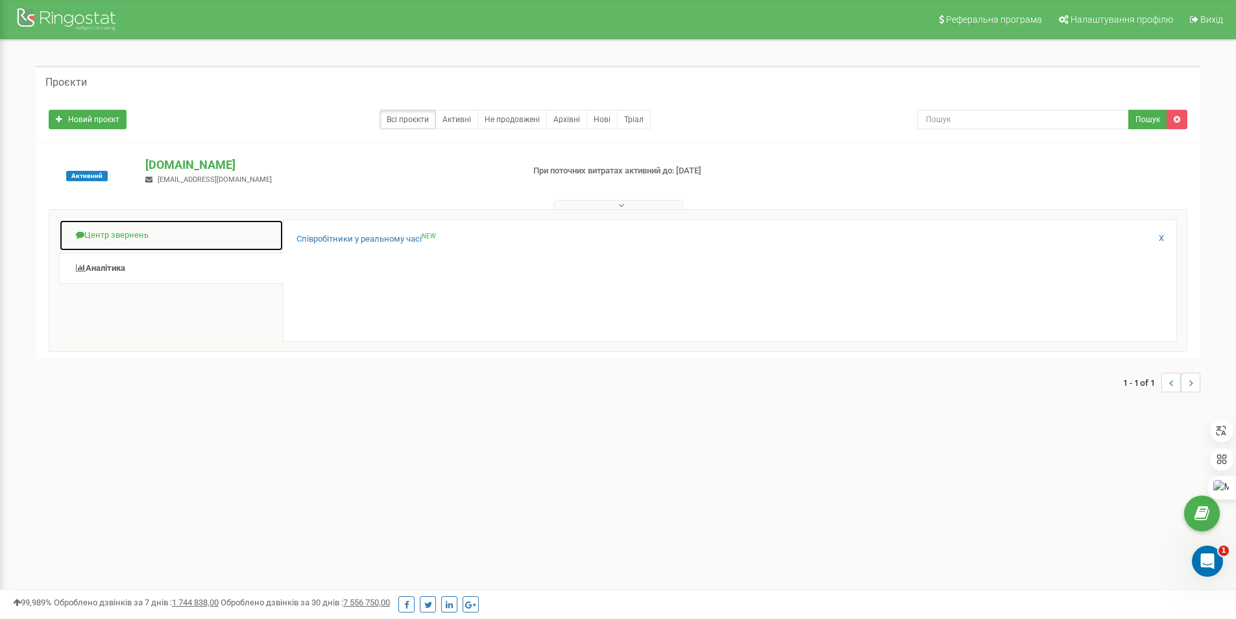
click at [98, 238] on link "Центр звернень" at bounding box center [171, 235] width 225 height 32
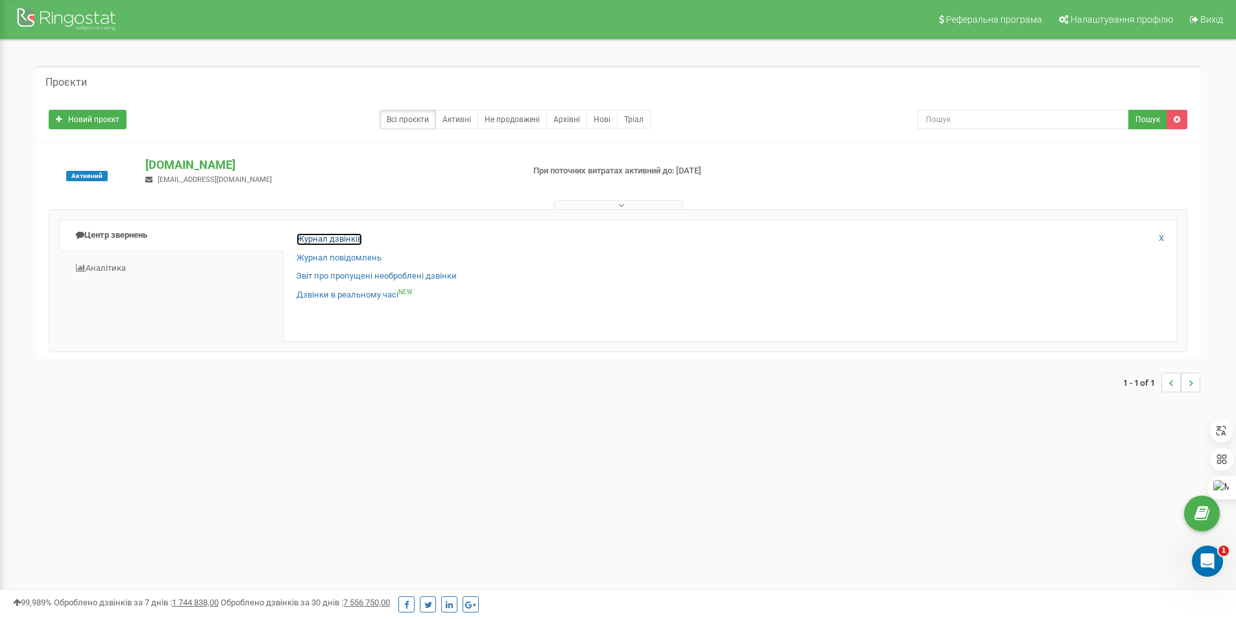
click at [328, 239] on link "Журнал дзвінків" at bounding box center [330, 239] width 66 height 12
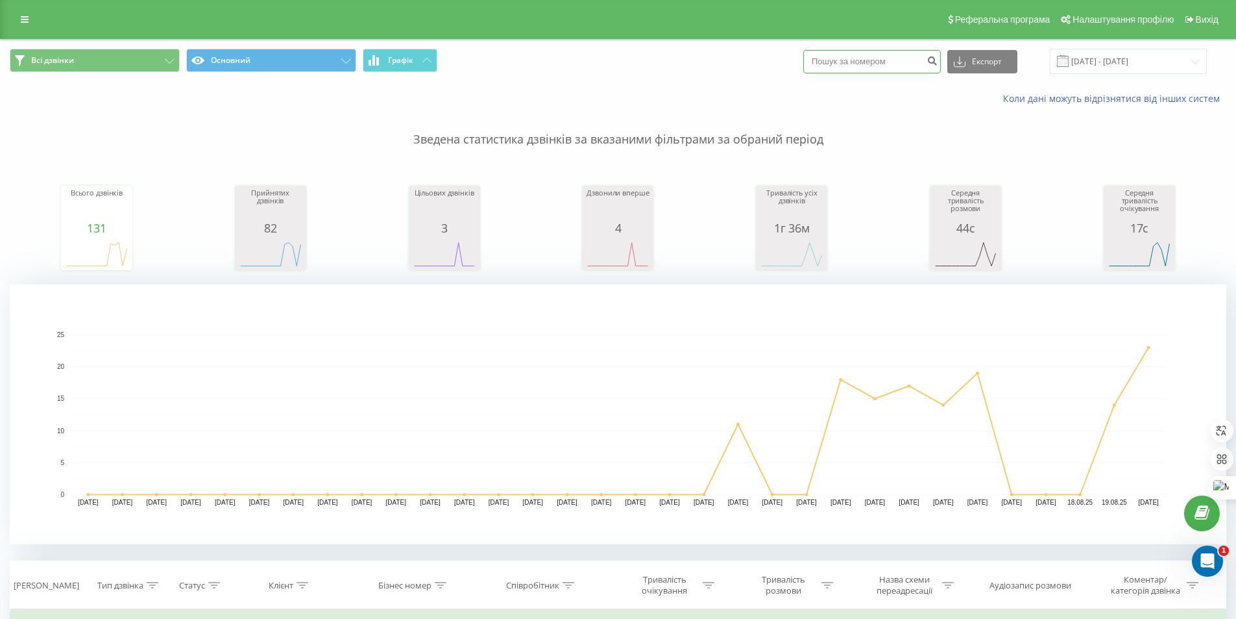
click at [903, 63] on input at bounding box center [872, 61] width 138 height 23
paste input "+380 98 527 2444"
type input "+380 98 527 2444"
click at [1003, 60] on button "Експорт" at bounding box center [983, 61] width 70 height 23
click at [939, 67] on button "submit" at bounding box center [933, 61] width 18 height 23
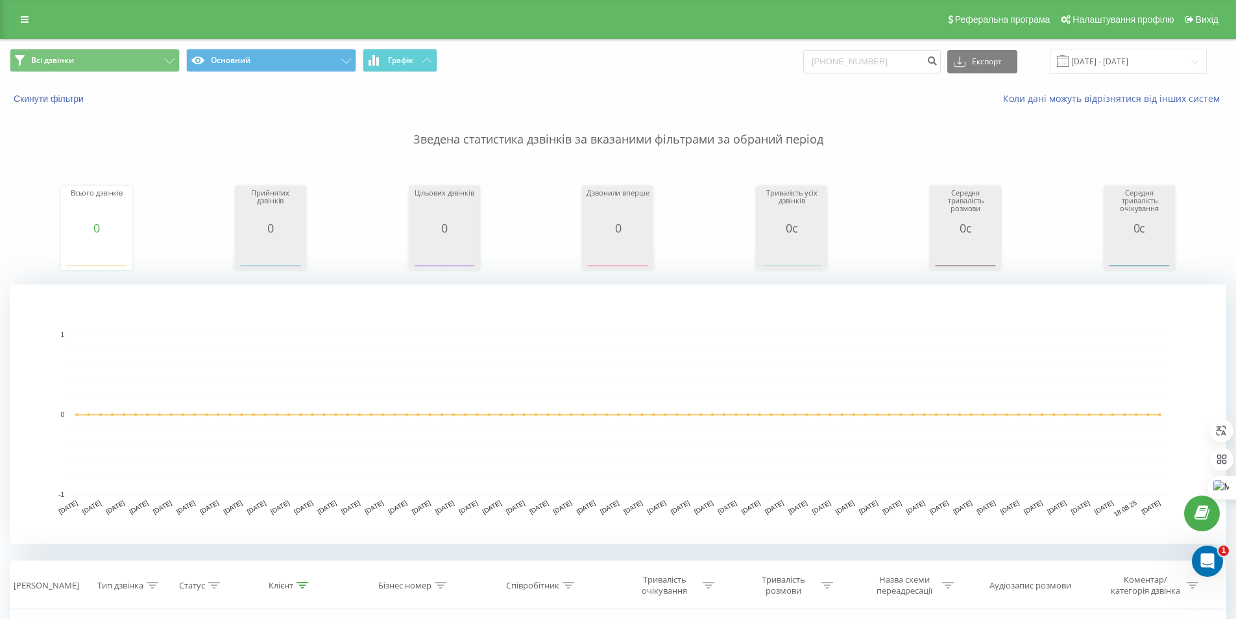
click at [430, 439] on rect "A chart." at bounding box center [619, 414] width 1096 height 160
drag, startPoint x: 367, startPoint y: 262, endPoint x: 803, endPoint y: 21, distance: 498.5
click at [368, 260] on div "Всього дзвінків 0 date totalCalls 20.05.25 0 26.05.25 0 01.06.25 0 07.06.25 0 1…" at bounding box center [618, 216] width 1217 height 112
click at [62, 335] on text "1" at bounding box center [62, 334] width 4 height 7
click at [65, 56] on span "Всі дзвінки" at bounding box center [52, 60] width 43 height 10
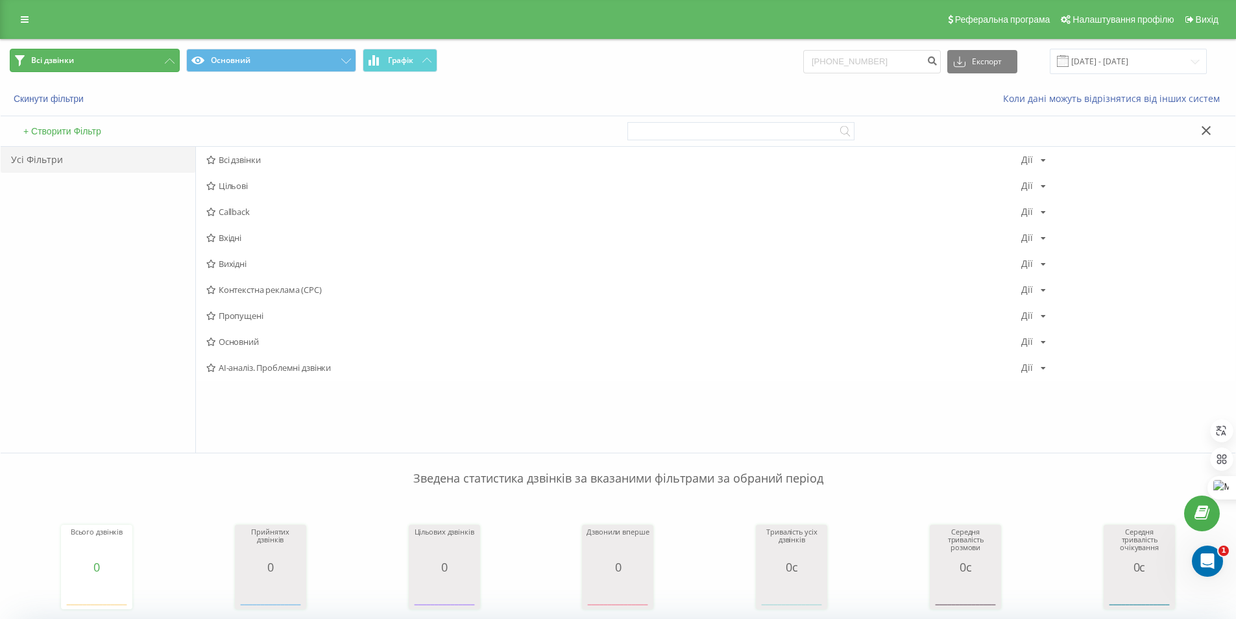
click at [65, 56] on span "Всі дзвінки" at bounding box center [52, 60] width 43 height 10
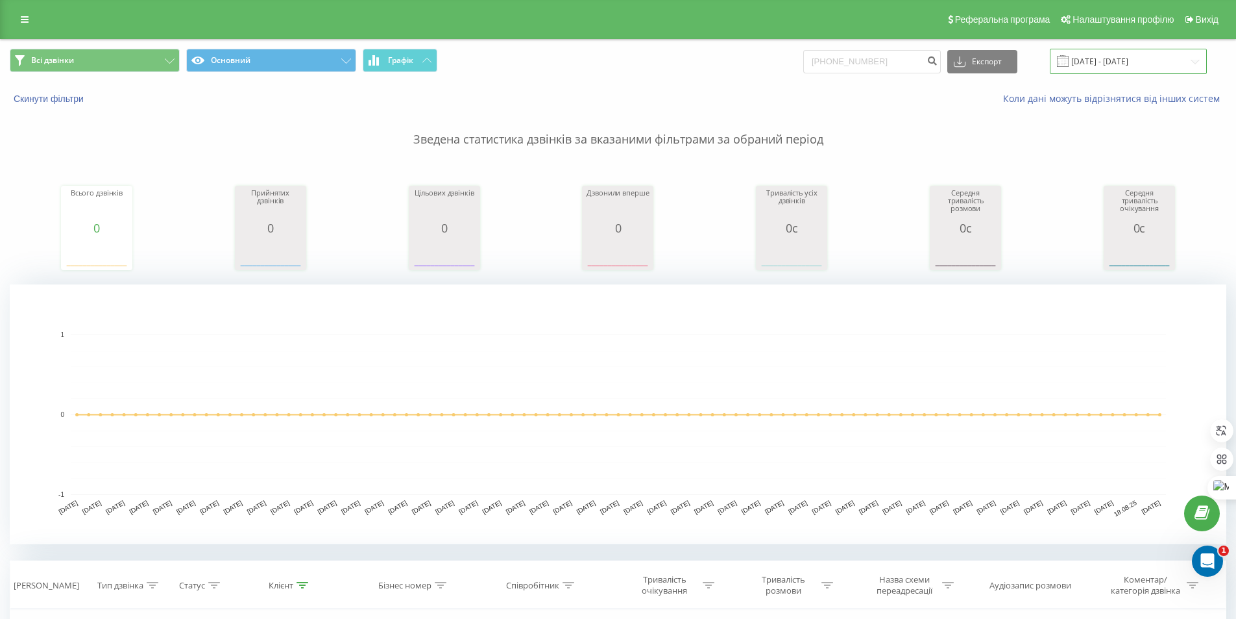
click at [1114, 52] on input "20.05.2025 - 20.08.2025" at bounding box center [1128, 61] width 157 height 25
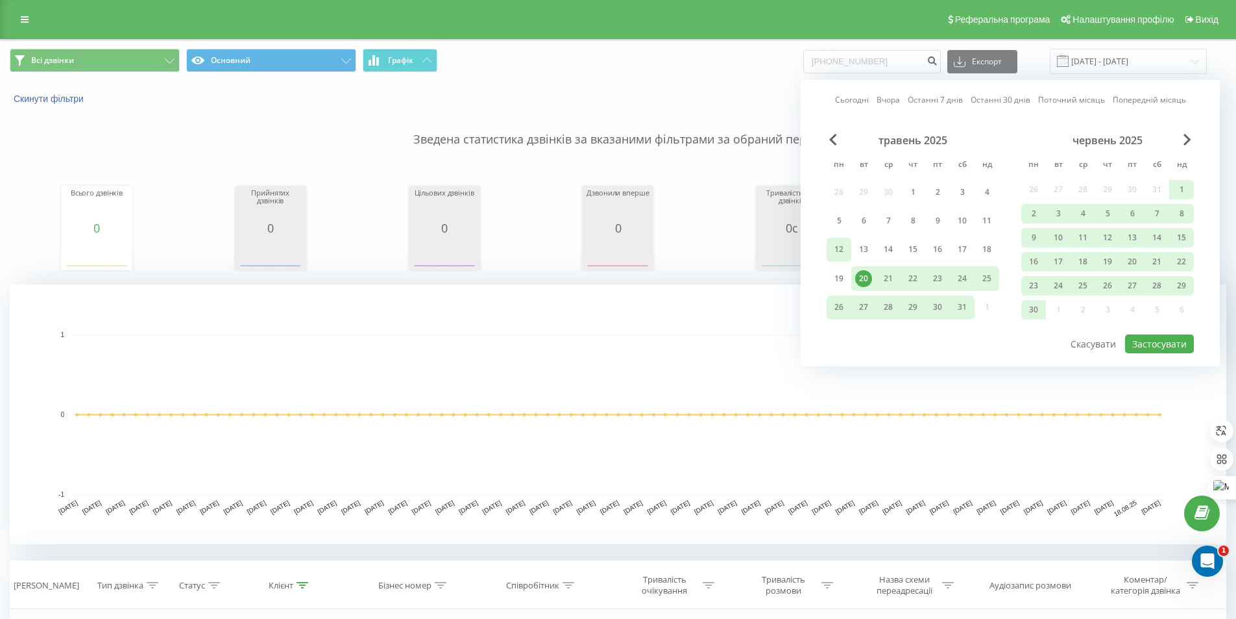
click at [842, 253] on div "12" at bounding box center [839, 249] width 17 height 17
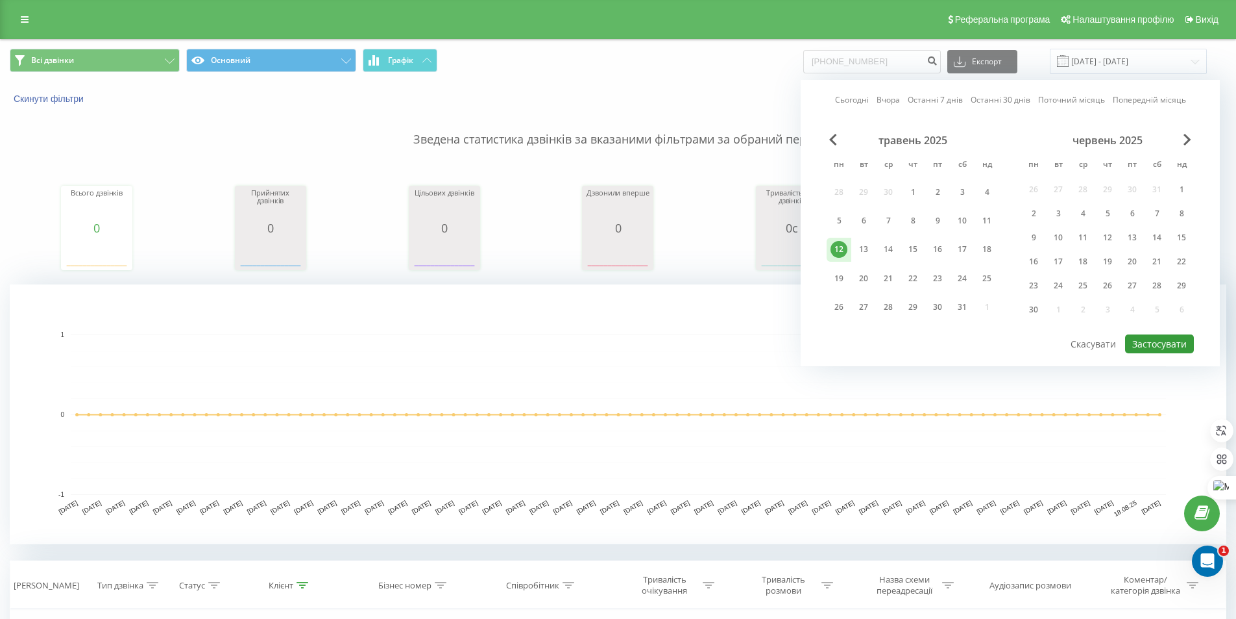
click at [1170, 341] on button "Застосувати" at bounding box center [1159, 343] width 69 height 19
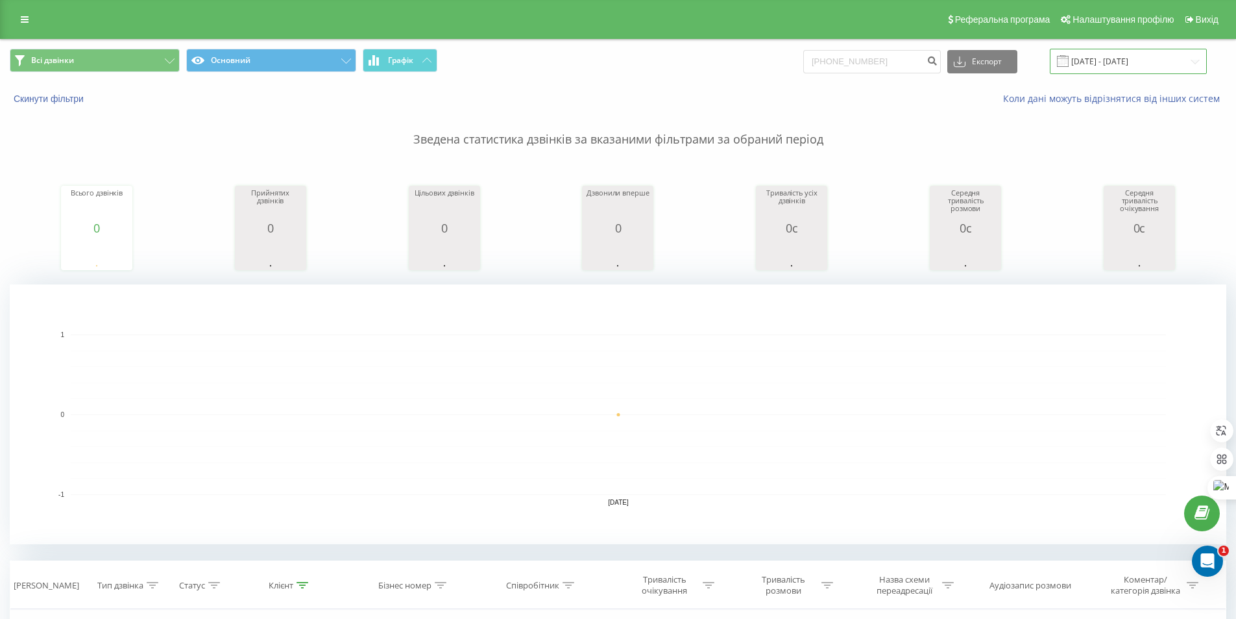
click at [1117, 60] on input "12.05.2025 - 12.05.2025" at bounding box center [1128, 61] width 157 height 25
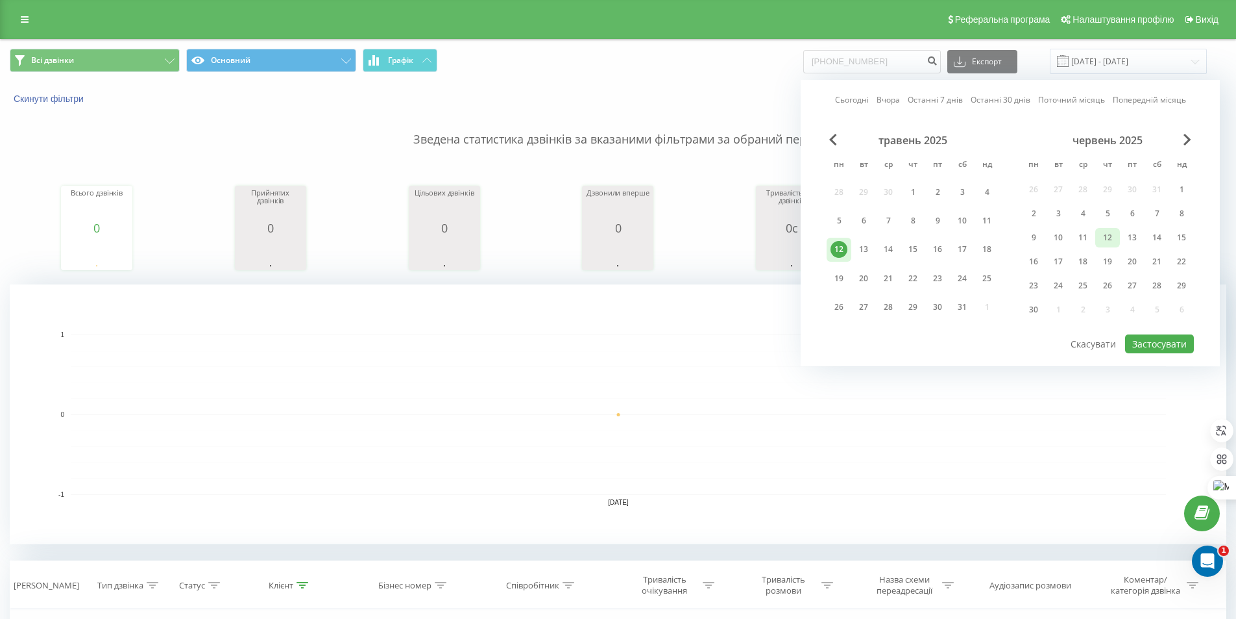
click at [1103, 228] on div "12" at bounding box center [1108, 237] width 25 height 19
click at [1160, 339] on button "Застосувати" at bounding box center [1159, 343] width 69 height 19
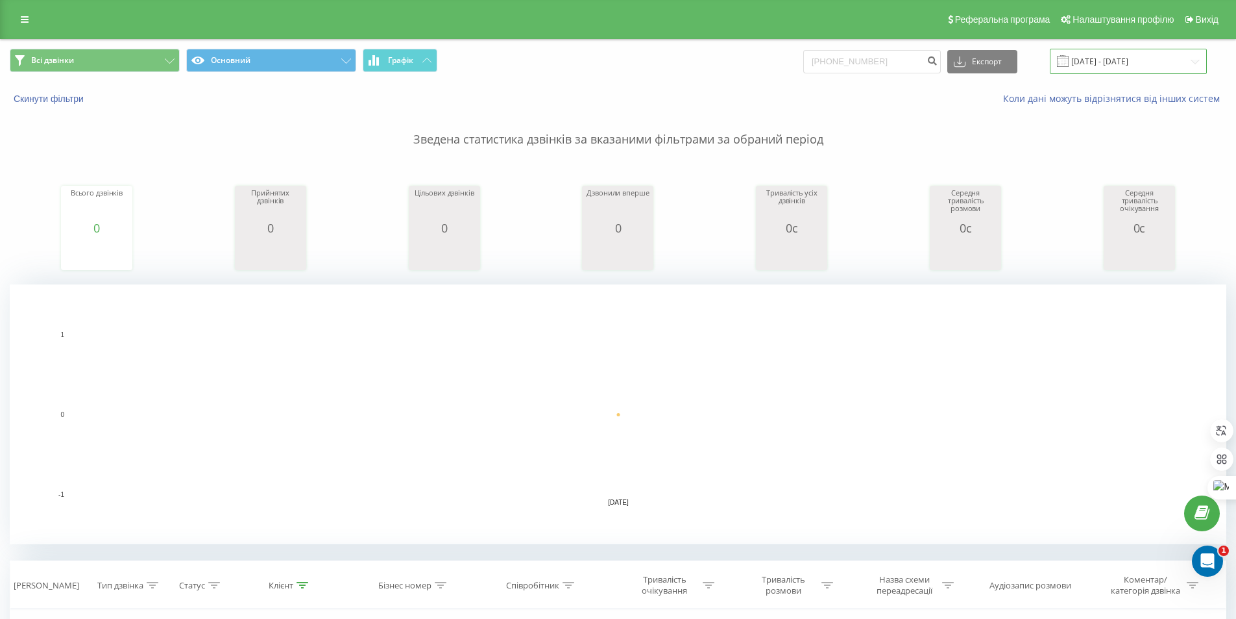
click at [1139, 68] on input "12.06.2025 - 12.06.2025" at bounding box center [1128, 61] width 157 height 25
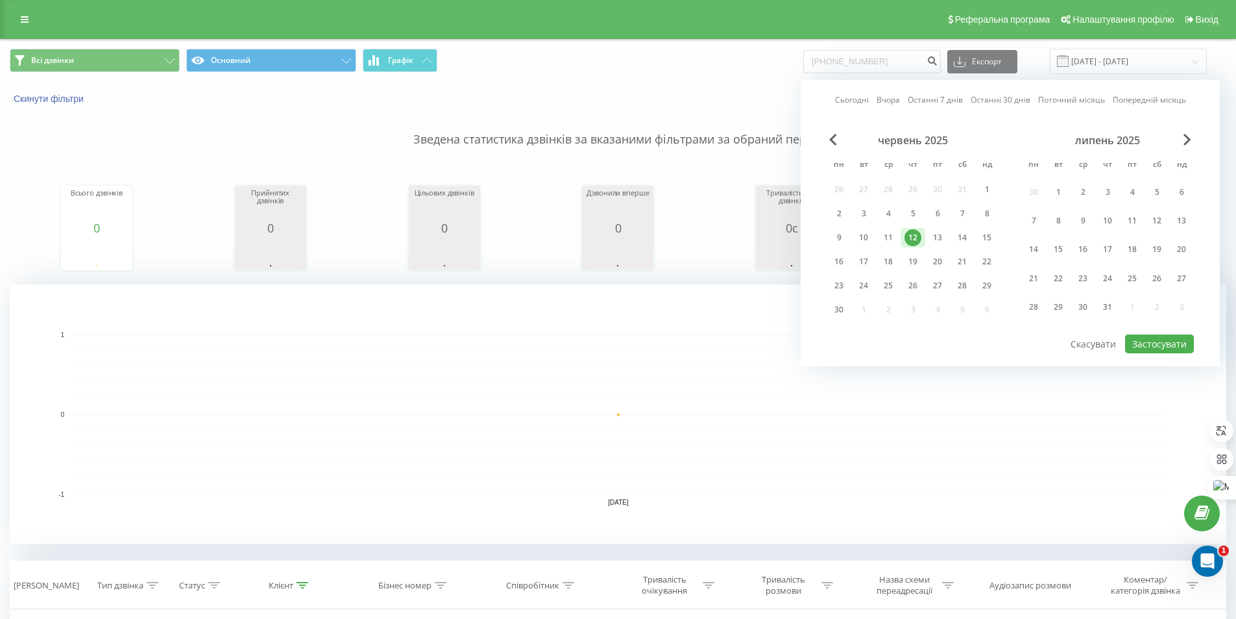
click at [1193, 141] on div "липень 2025" at bounding box center [1108, 140] width 173 height 13
click at [1188, 138] on span "Next Month" at bounding box center [1188, 140] width 8 height 12
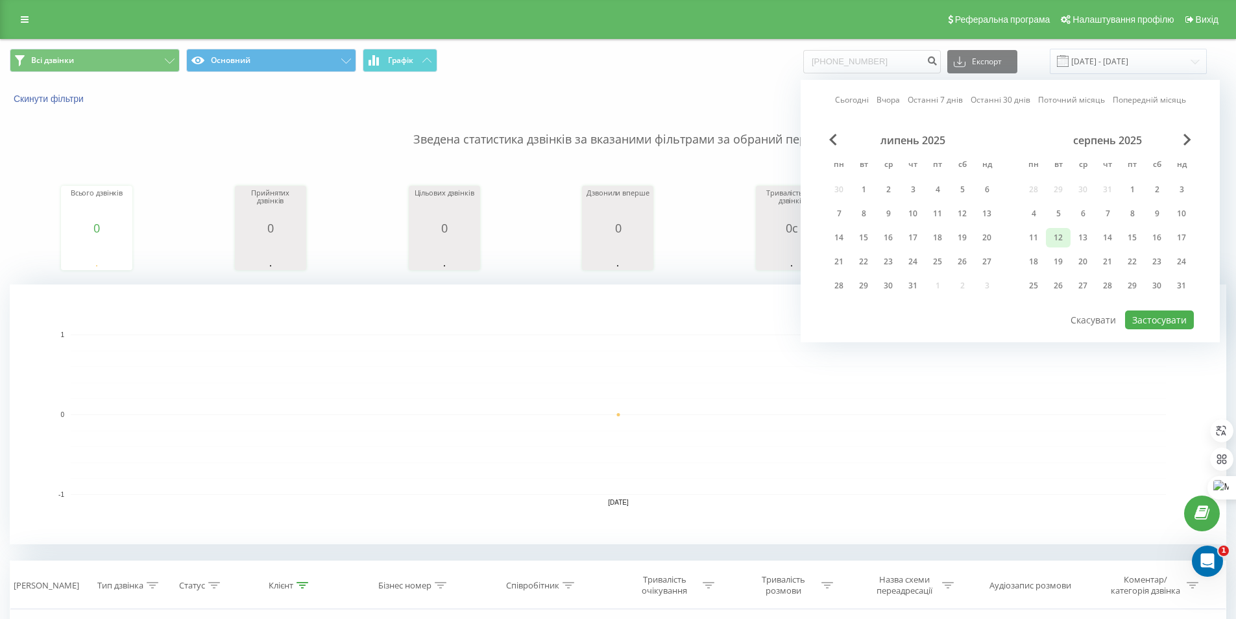
click at [1049, 238] on div "12" at bounding box center [1058, 237] width 25 height 19
click at [1187, 316] on button "Застосувати" at bounding box center [1159, 319] width 69 height 19
type input "[DATE] - [DATE]"
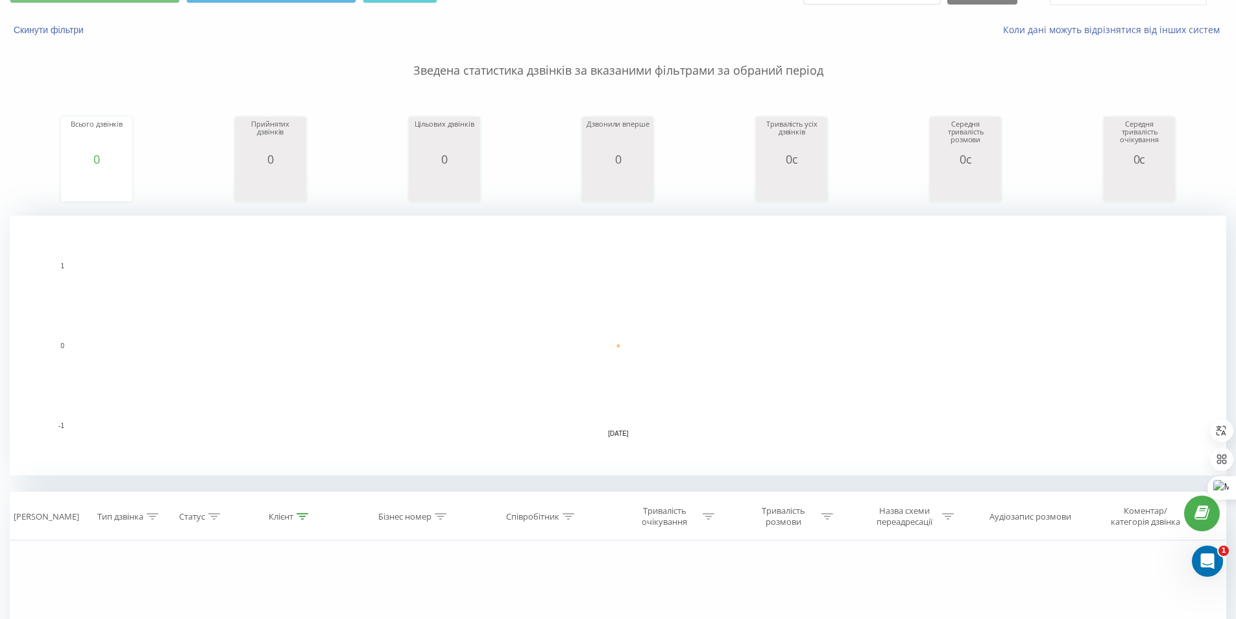
scroll to position [293, 0]
